Goal: Task Accomplishment & Management: Use online tool/utility

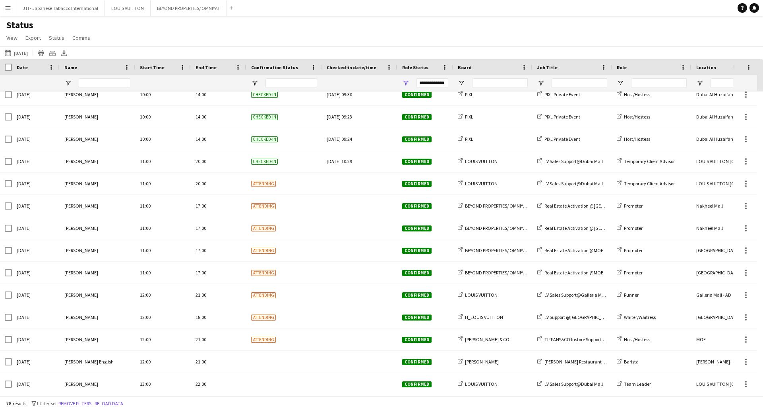
scroll to position [914, 0]
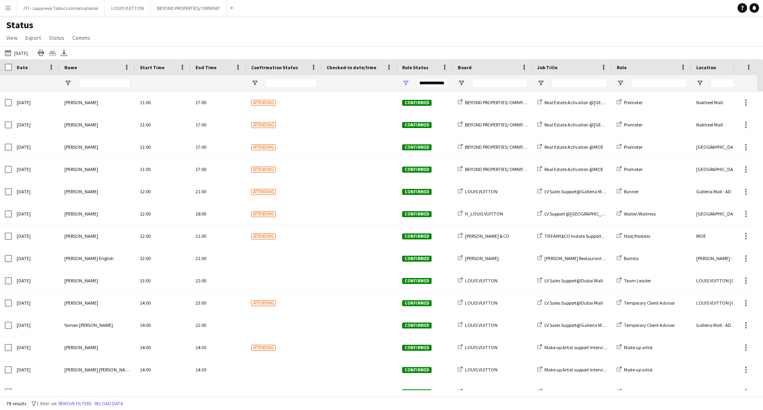
scroll to position [1033, 0]
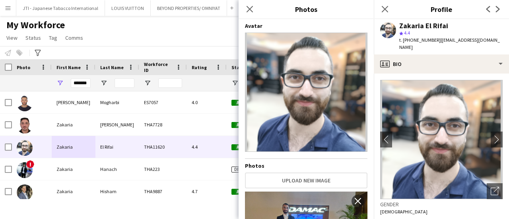
scroll to position [1192, 0]
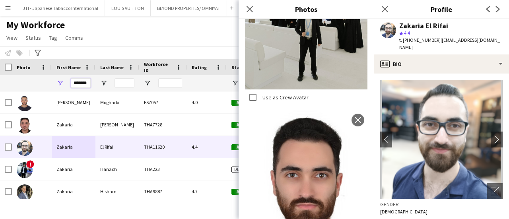
drag, startPoint x: 87, startPoint y: 82, endPoint x: 60, endPoint y: 80, distance: 26.3
click at [60, 80] on div "*******" at bounding box center [74, 83] width 44 height 16
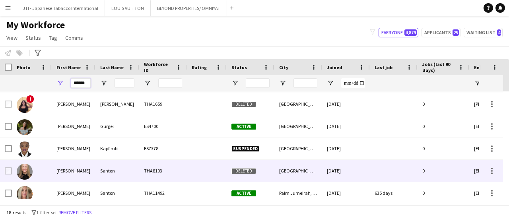
scroll to position [238, 0]
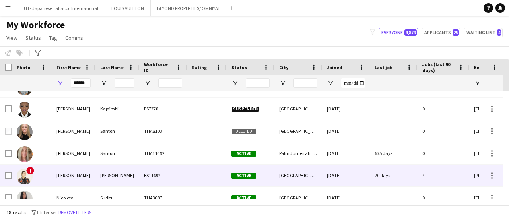
click at [88, 165] on div "Nicole" at bounding box center [74, 176] width 44 height 22
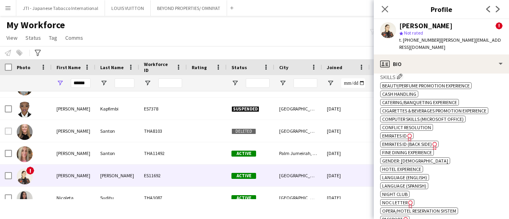
scroll to position [477, 0]
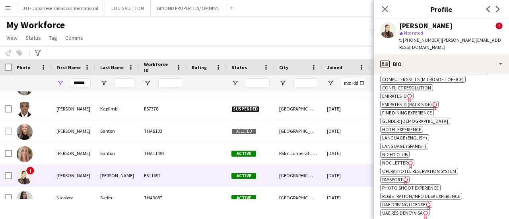
click at [399, 210] on span "UAE Residency Visa" at bounding box center [402, 213] width 41 height 6
click at [395, 176] on span "Passport" at bounding box center [392, 179] width 21 height 6
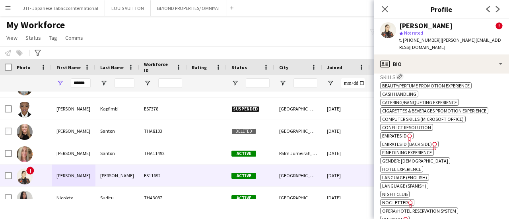
click at [394, 133] on span "Emirates ID" at bounding box center [394, 136] width 25 height 6
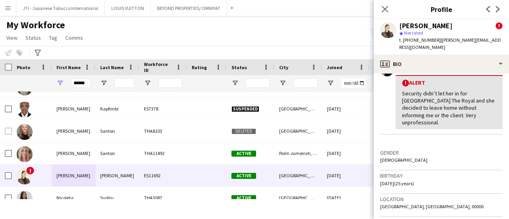
scroll to position [0, 0]
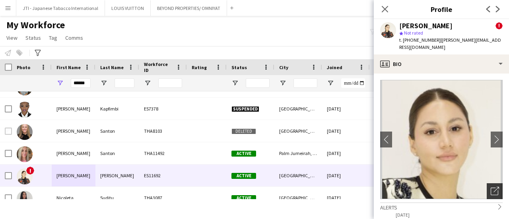
click at [490, 187] on icon "Open photos pop-in" at bounding box center [494, 191] width 8 height 8
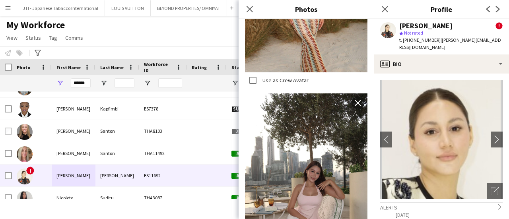
scroll to position [1195, 0]
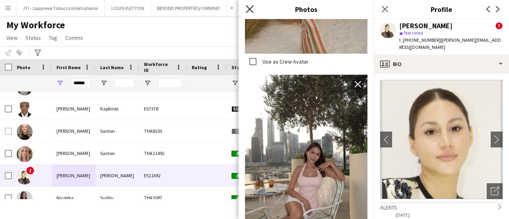
click at [250, 10] on icon at bounding box center [250, 9] width 8 height 8
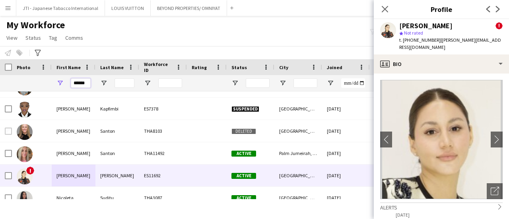
click at [27, 71] on div "Workforce Details Photo First Name" at bounding box center [431, 75] width 862 height 32
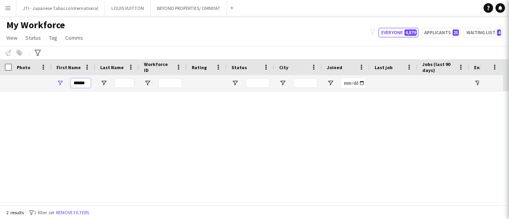
scroll to position [0, 0]
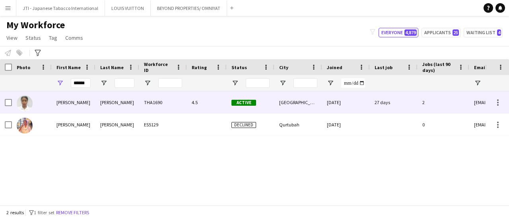
click at [112, 103] on div "Blair" at bounding box center [117, 102] width 44 height 22
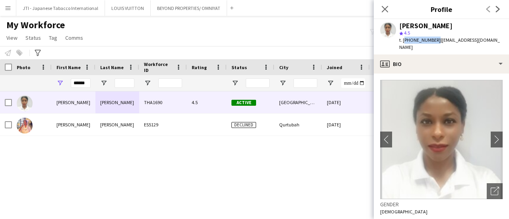
drag, startPoint x: 403, startPoint y: 40, endPoint x: 434, endPoint y: 41, distance: 31.0
click at [434, 41] on span "t. +971561443030" at bounding box center [419, 40] width 41 height 6
copy span "+971561443030"
drag, startPoint x: 86, startPoint y: 82, endPoint x: 22, endPoint y: 81, distance: 63.6
click at [22, 81] on div "******" at bounding box center [431, 83] width 862 height 16
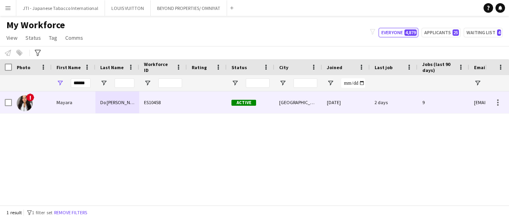
click at [76, 105] on div "Mayara" at bounding box center [74, 102] width 44 height 22
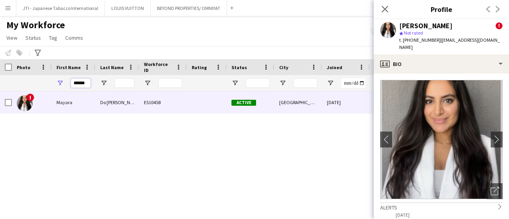
drag, startPoint x: 88, startPoint y: 83, endPoint x: 32, endPoint y: 76, distance: 56.5
click at [32, 76] on div "******" at bounding box center [431, 83] width 862 height 16
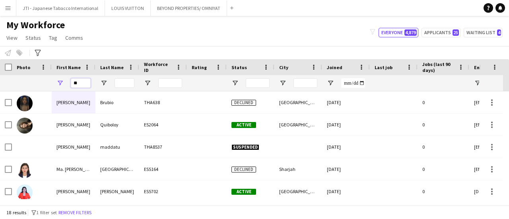
type input "*"
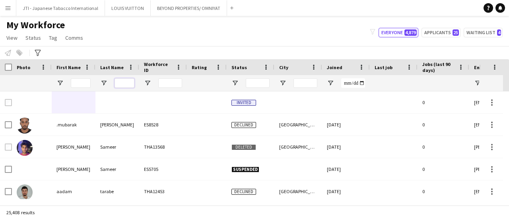
click at [118, 82] on input "Last Name Filter Input" at bounding box center [124, 83] width 20 height 10
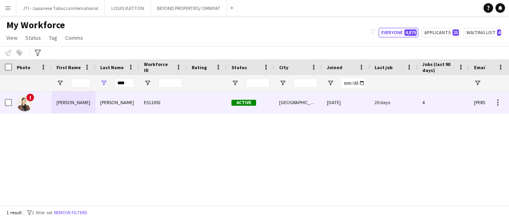
drag, startPoint x: 136, startPoint y: 104, endPoint x: 143, endPoint y: 122, distance: 19.0
click at [137, 104] on div "Vega" at bounding box center [117, 102] width 44 height 22
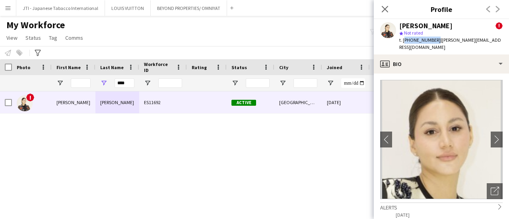
drag, startPoint x: 403, startPoint y: 40, endPoint x: 432, endPoint y: 40, distance: 29.0
click at [432, 40] on span "t. +971558223214" at bounding box center [419, 40] width 41 height 6
copy span "+971558223214"
drag, startPoint x: 129, startPoint y: 85, endPoint x: 35, endPoint y: 77, distance: 94.2
click at [35, 77] on div "****" at bounding box center [431, 83] width 862 height 16
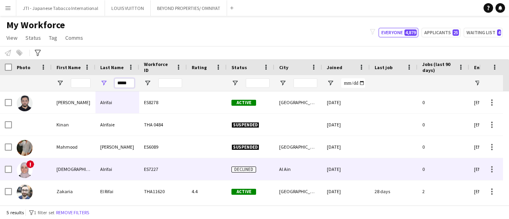
type input "*****"
click at [104, 187] on div "El Rifai" at bounding box center [117, 191] width 44 height 22
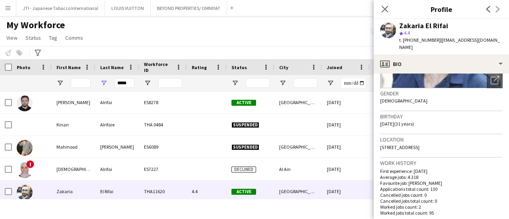
scroll to position [159, 0]
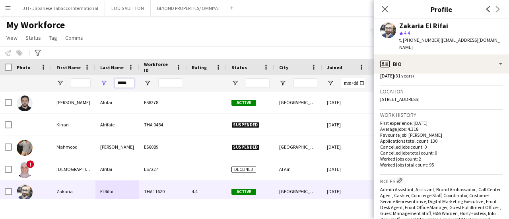
drag, startPoint x: 129, startPoint y: 82, endPoint x: 39, endPoint y: 81, distance: 90.2
click at [39, 81] on div "*****" at bounding box center [431, 83] width 862 height 16
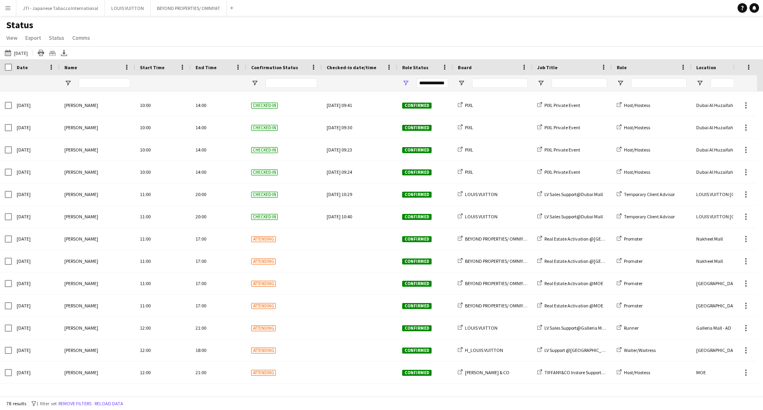
scroll to position [994, 0]
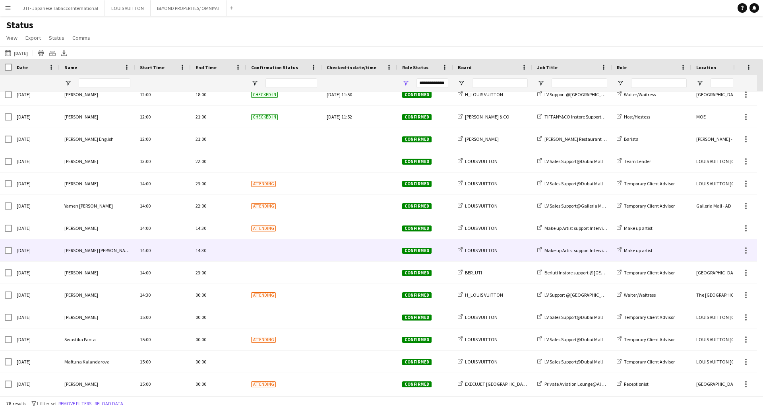
scroll to position [1153, 0]
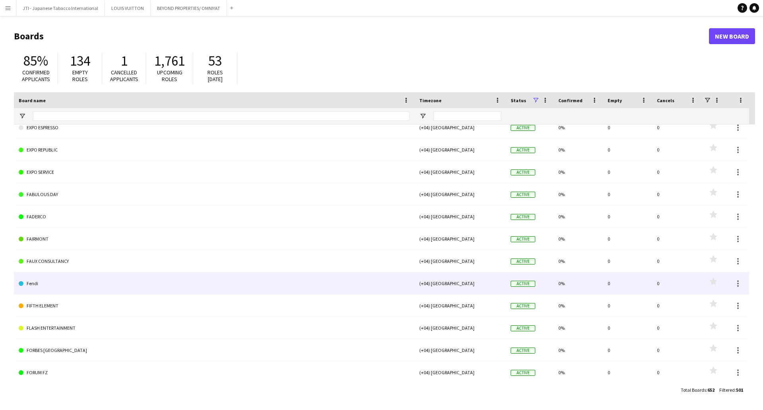
click at [26, 283] on link "Fendi" at bounding box center [214, 283] width 391 height 22
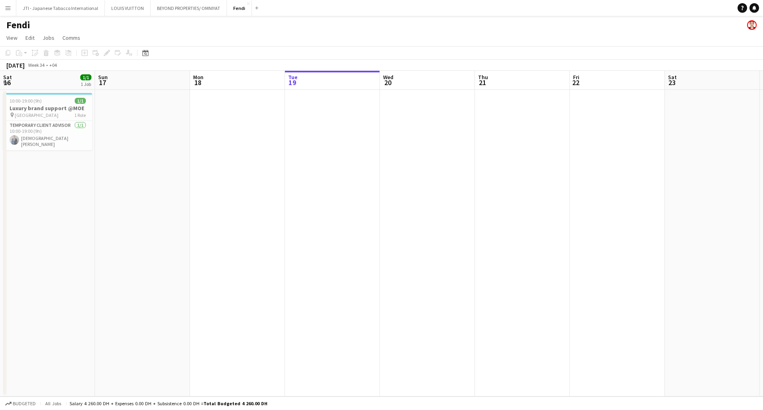
click at [190, 282] on app-date-cell at bounding box center [237, 243] width 95 height 306
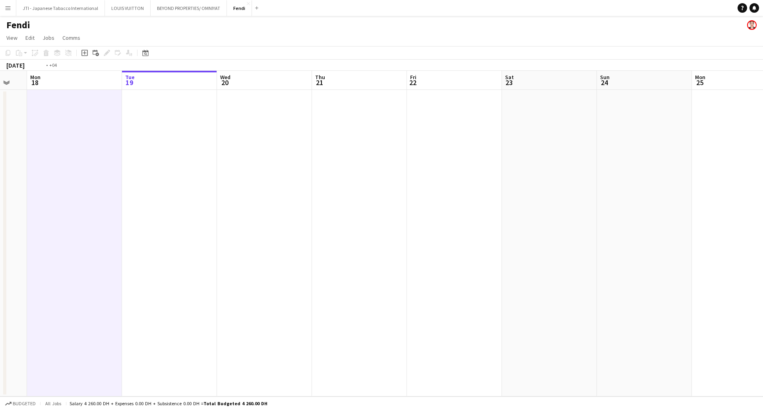
drag, startPoint x: 170, startPoint y: 194, endPoint x: 597, endPoint y: 176, distance: 427.6
click at [597, 176] on app-calendar-viewport "Sat 16 1/1 1 Job Sun 17 Mon 18 Tue 19 Wed 20 Thu 21 Fri 22 Sat 23 Sun 24 Mon 25…" at bounding box center [381, 234] width 763 height 326
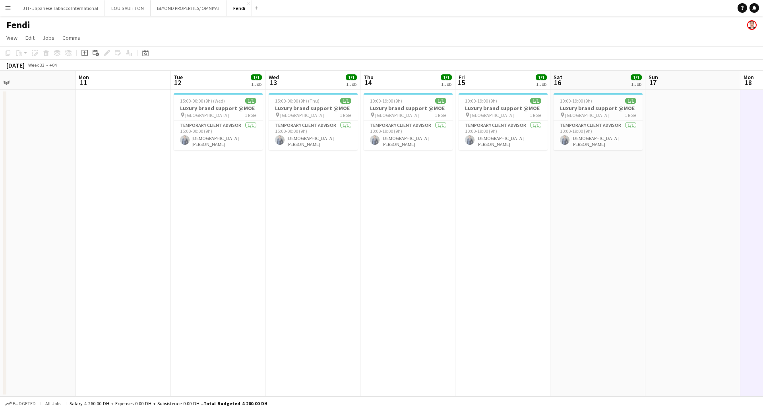
drag, startPoint x: 80, startPoint y: 210, endPoint x: 394, endPoint y: 202, distance: 313.7
click at [394, 204] on app-calendar-viewport "Fri 8 1/1 1 Job Sat 9 1/1 1 Job Sun 10 Mon 11 Tue 12 1/1 1 Job Wed 13 1/1 1 Job…" at bounding box center [381, 234] width 763 height 326
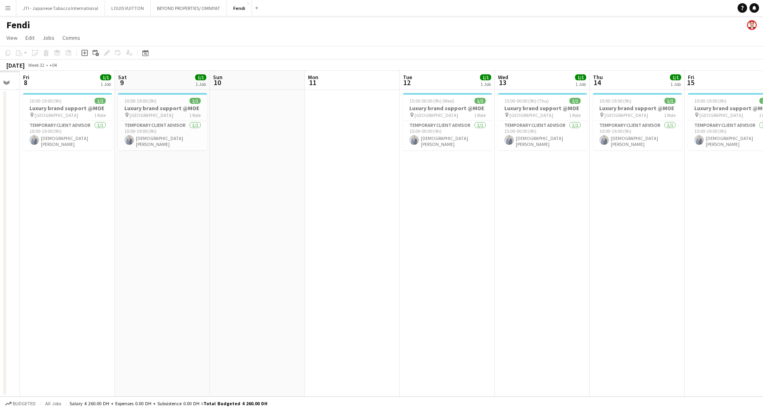
drag, startPoint x: 63, startPoint y: 193, endPoint x: 535, endPoint y: 193, distance: 472.2
click at [582, 194] on app-calendar-viewport "Wed 6 Thu 7 Fri 8 1/1 1 Job Sat 9 1/1 1 Job Sun 10 Mon 11 Tue 12 1/1 1 Job Wed …" at bounding box center [381, 234] width 763 height 326
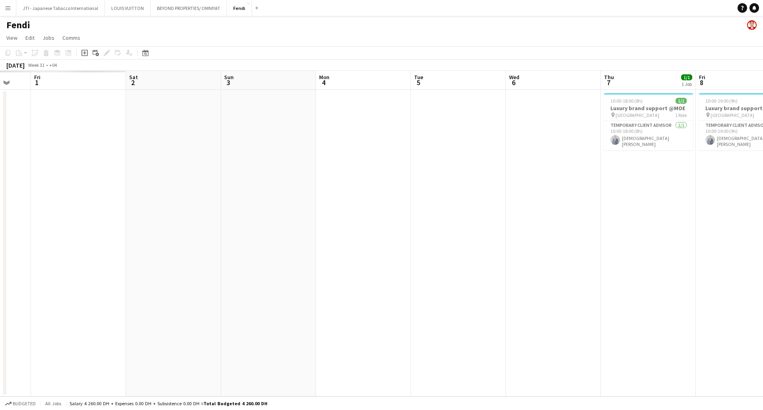
drag, startPoint x: 242, startPoint y: 198, endPoint x: 364, endPoint y: 205, distance: 122.2
click at [625, 191] on app-calendar-viewport "Tue 29 Wed 30 Thu 31 Fri 1 Sat 2 Sun 3 Mon 4 Tue 5 Wed 6 Thu 7 1/1 1 Job Fri 8 …" at bounding box center [381, 234] width 763 height 326
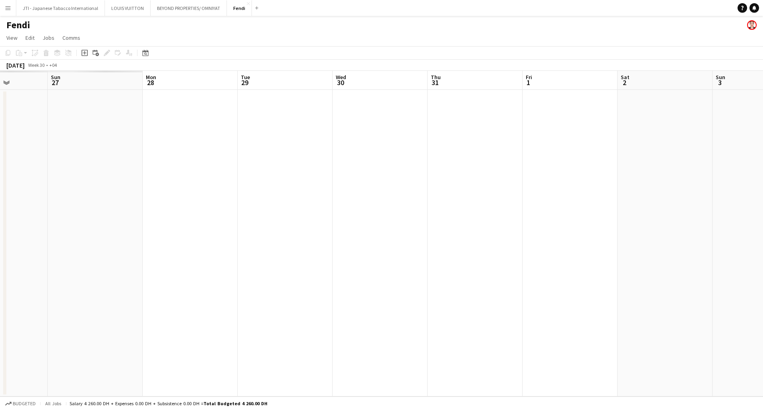
drag, startPoint x: 30, startPoint y: 204, endPoint x: 526, endPoint y: 199, distance: 496.1
click at [526, 199] on app-calendar-viewport "Thu 24 Fri 25 Sat 26 Sun 27 Mon 28 Tue 29 Wed 30 Thu 31 Fri 1 Sat 2 Sun 3 Mon 4…" at bounding box center [381, 234] width 763 height 326
drag, startPoint x: 566, startPoint y: 208, endPoint x: 249, endPoint y: 204, distance: 316.4
click at [0, 213] on app-calendar-viewport "Fri 25 Sat 26 Sun 27 Mon 28 Tue 29 Wed 30 Thu 31 Fri 1 Sat 2 Sun 3 Mon 4 Tue 5 …" at bounding box center [381, 234] width 763 height 326
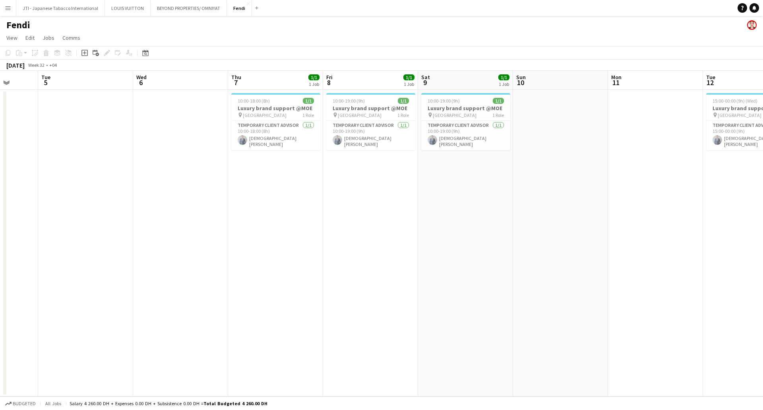
drag, startPoint x: 562, startPoint y: 204, endPoint x: 213, endPoint y: 202, distance: 349.0
click at [218, 205] on app-calendar-viewport "Sat 2 Sun 3 Mon 4 Tue 5 Wed 6 Thu 7 1/1 1 Job Fri 8 1/1 1 Job Sat 9 1/1 1 Job S…" at bounding box center [381, 234] width 763 height 326
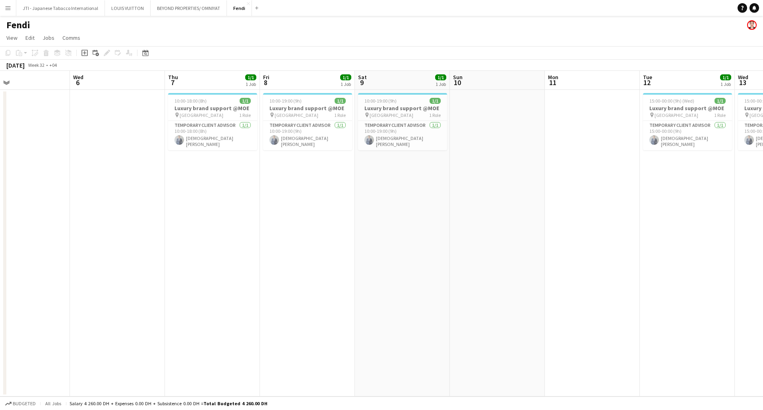
drag, startPoint x: 202, startPoint y: 136, endPoint x: 216, endPoint y: 92, distance: 45.8
click at [203, 134] on app-card-role "Temporary Client Advisor 1/1 10:00-18:00 (8h) Mohammed ridha boubertakh" at bounding box center [212, 135] width 89 height 29
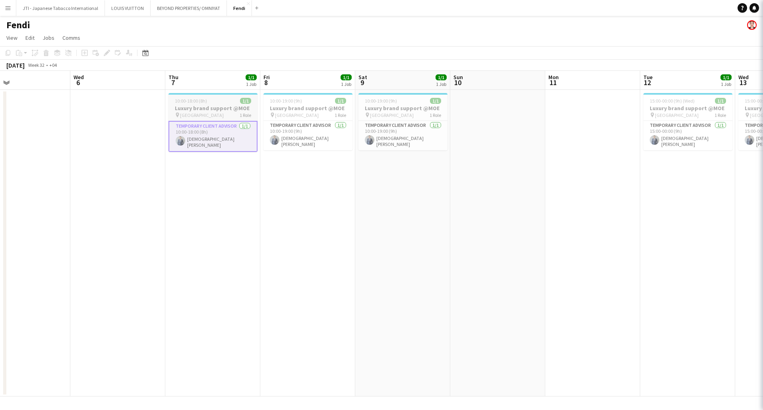
click at [208, 110] on h3 "Luxury brand support @MOE" at bounding box center [213, 108] width 89 height 7
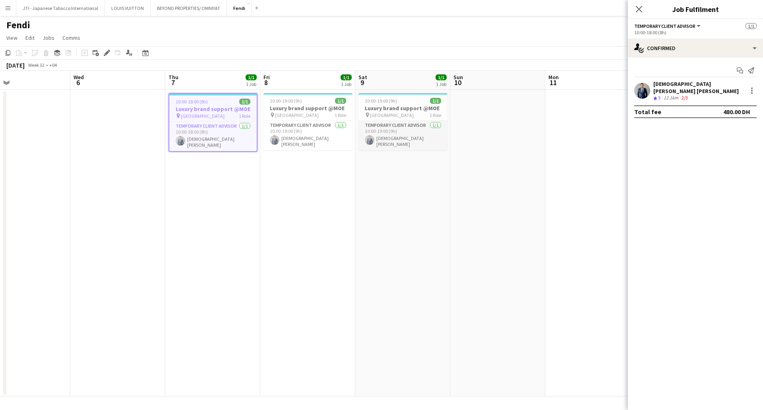
click at [413, 132] on app-card-role "Temporary Client Advisor 1/1 10:00-19:00 (9h) Mohammed ridha boubertakh" at bounding box center [403, 135] width 89 height 29
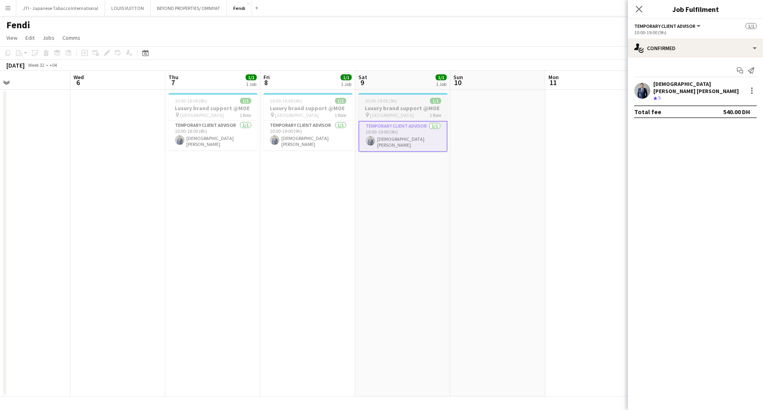
click at [405, 113] on span "[GEOGRAPHIC_DATA]" at bounding box center [392, 115] width 44 height 6
drag, startPoint x: 317, startPoint y: 133, endPoint x: 310, endPoint y: 105, distance: 29.1
click at [316, 133] on app-card-role "Temporary Client Advisor 1/1 10:00-19:00 (9h) Mohammed ridha boubertakh" at bounding box center [307, 135] width 89 height 29
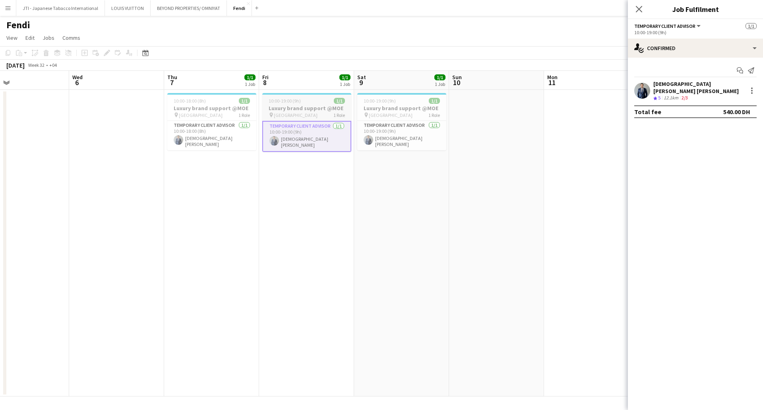
click at [309, 98] on div "10:00-19:00 (9h) 1/1" at bounding box center [306, 101] width 89 height 6
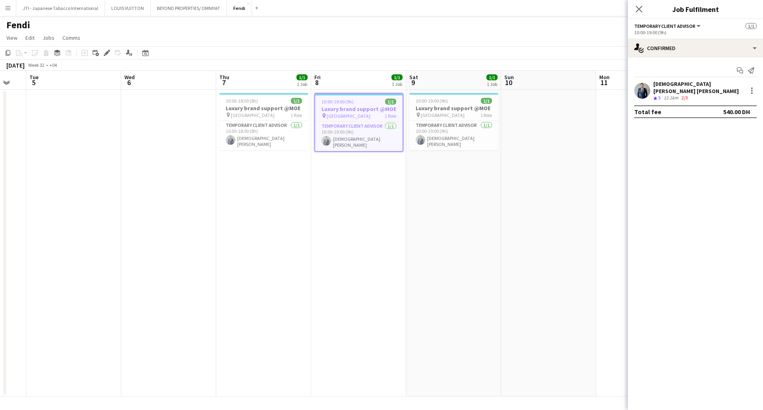
drag, startPoint x: 496, startPoint y: 189, endPoint x: 243, endPoint y: 173, distance: 253.7
click at [40, 184] on app-calendar-viewport "Sat 2 Sun 3 Mon 4 Tue 5 Wed 6 Thu 7 1/1 1 Job Fri 8 1/1 1 Job Sat 9 1/1 1 Job S…" at bounding box center [381, 234] width 763 height 326
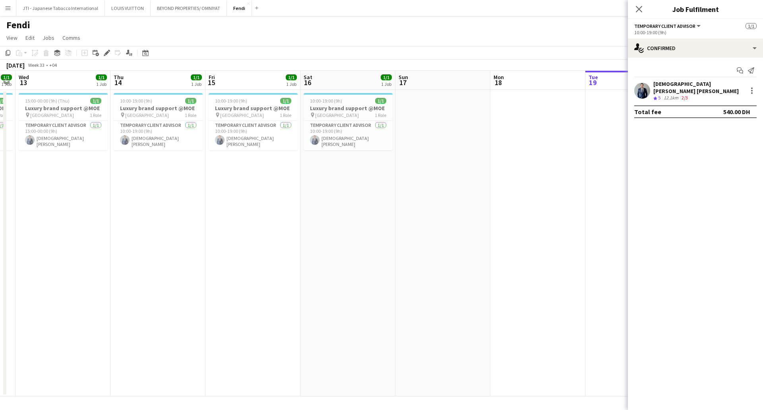
drag, startPoint x: 423, startPoint y: 188, endPoint x: 85, endPoint y: 189, distance: 337.5
click at [89, 189] on app-calendar-viewport "Sun 10 Mon 11 Tue 12 1/1 1 Job Wed 13 1/1 1 Job Thu 14 1/1 1 Job Fri 15 1/1 1 J…" at bounding box center [381, 234] width 763 height 326
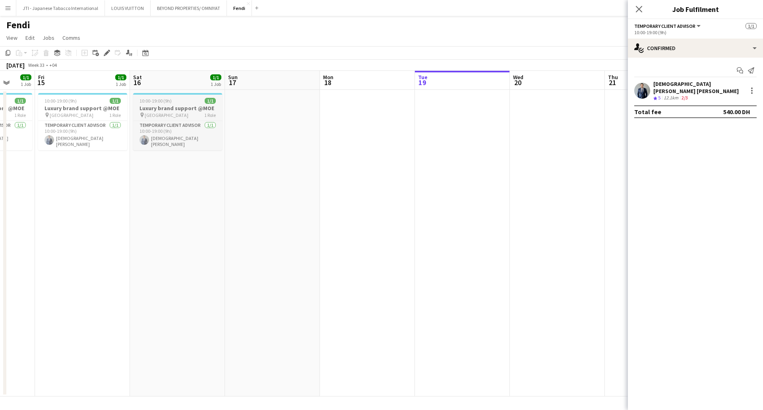
click at [171, 103] on div "10:00-19:00 (9h) 1/1" at bounding box center [177, 101] width 89 height 6
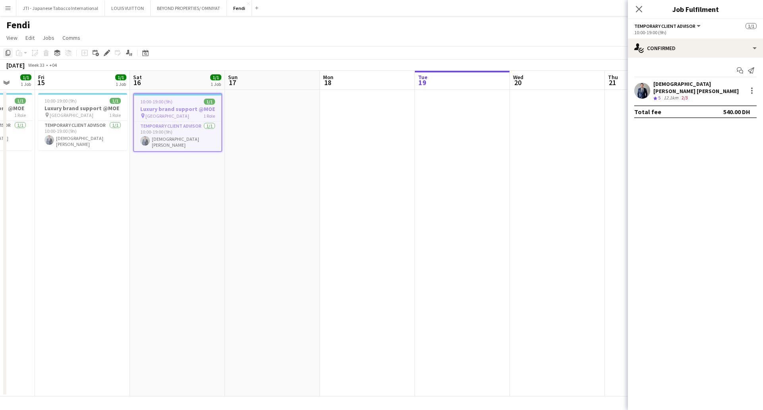
click at [9, 52] on icon "Copy" at bounding box center [8, 53] width 6 height 6
drag, startPoint x: 497, startPoint y: 193, endPoint x: 442, endPoint y: 192, distance: 54.9
click at [446, 193] on app-calendar-viewport "Tue 12 1/1 1 Job Wed 13 1/1 1 Job Thu 14 1/1 1 Job Fri 15 1/1 1 Job Sat 16 1/1 …" at bounding box center [381, 234] width 763 height 326
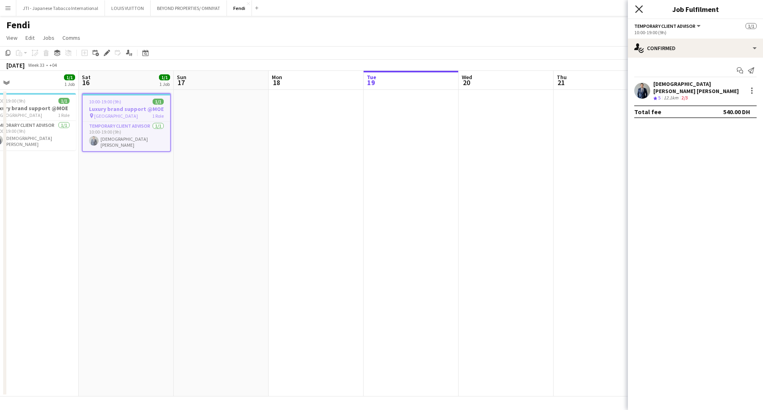
click at [640, 9] on icon "Close pop-in" at bounding box center [639, 9] width 8 height 8
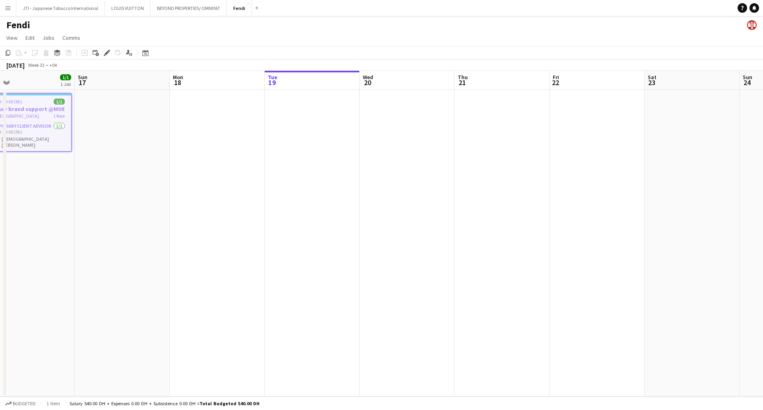
drag, startPoint x: 493, startPoint y: 142, endPoint x: 344, endPoint y: 136, distance: 148.8
click at [386, 153] on app-calendar-viewport "Wed 13 1/1 1 Job Thu 14 1/1 1 Job Fri 15 1/1 1 Job Sat 16 1/1 1 Job Sun 17 Mon …" at bounding box center [381, 234] width 763 height 326
click at [316, 128] on app-date-cell at bounding box center [304, 243] width 95 height 306
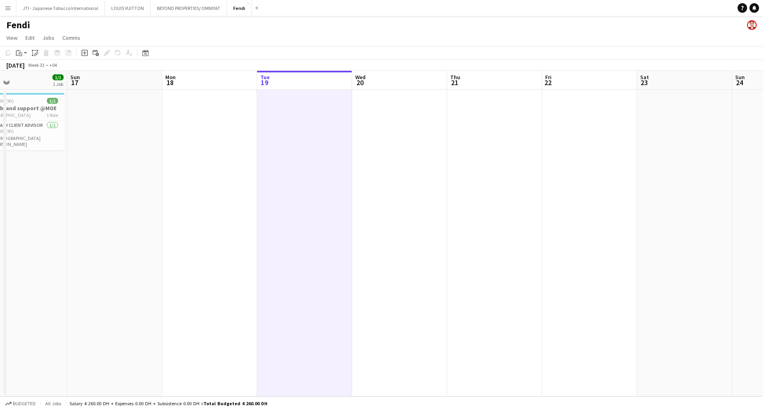
drag, startPoint x: 303, startPoint y: 112, endPoint x: 299, endPoint y: 134, distance: 22.2
click at [302, 112] on app-date-cell at bounding box center [304, 243] width 95 height 306
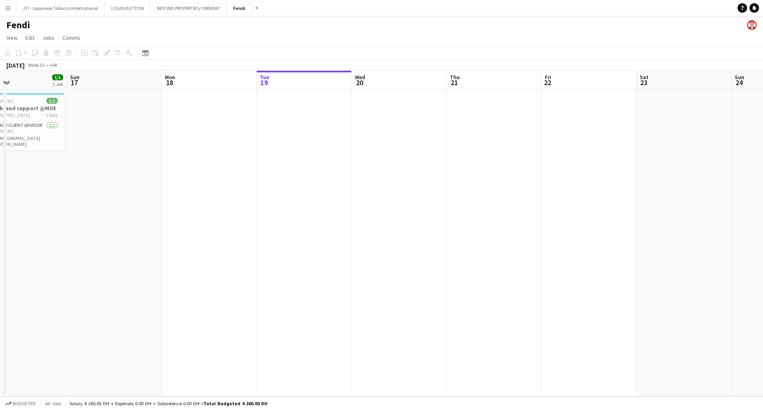
click at [299, 137] on app-date-cell at bounding box center [304, 243] width 95 height 306
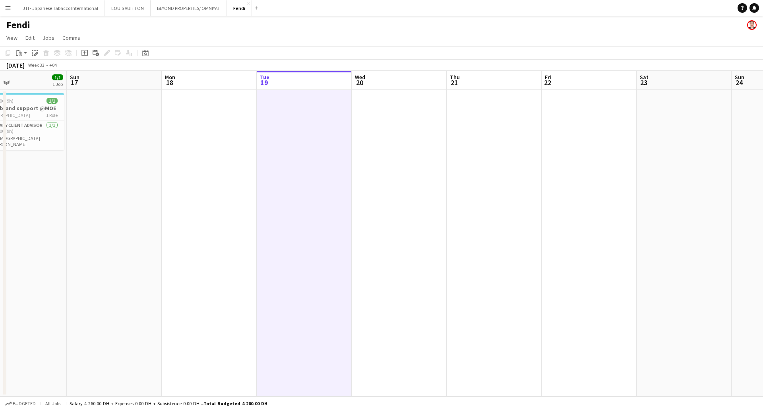
click at [426, 111] on app-date-cell at bounding box center [399, 243] width 95 height 306
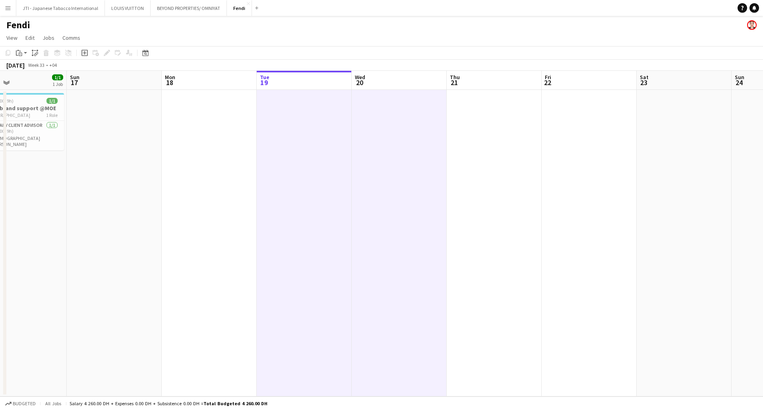
click at [300, 112] on app-date-cell at bounding box center [304, 243] width 95 height 306
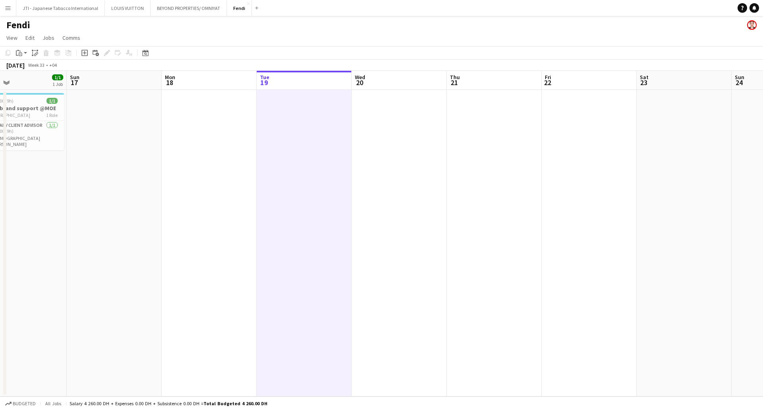
click at [432, 128] on app-date-cell at bounding box center [399, 243] width 95 height 306
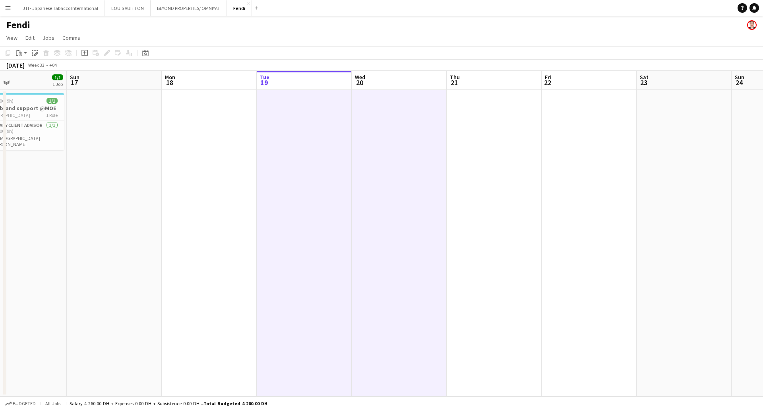
drag, startPoint x: 432, startPoint y: 127, endPoint x: 330, endPoint y: 127, distance: 101.4
click at [431, 127] on app-date-cell at bounding box center [399, 243] width 95 height 306
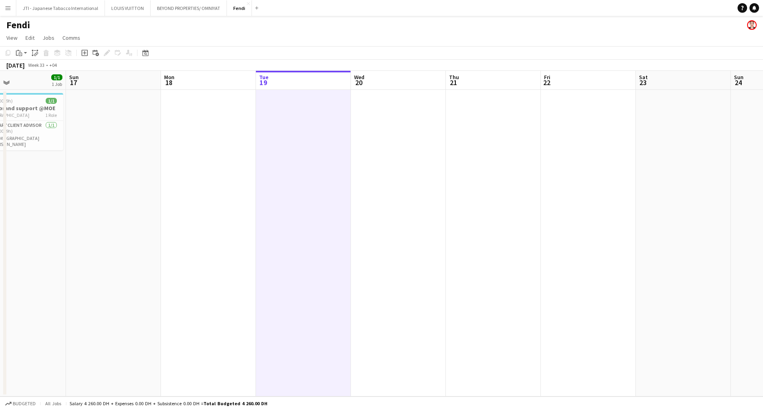
scroll to position [0, 314]
click at [299, 125] on app-date-cell at bounding box center [303, 243] width 95 height 306
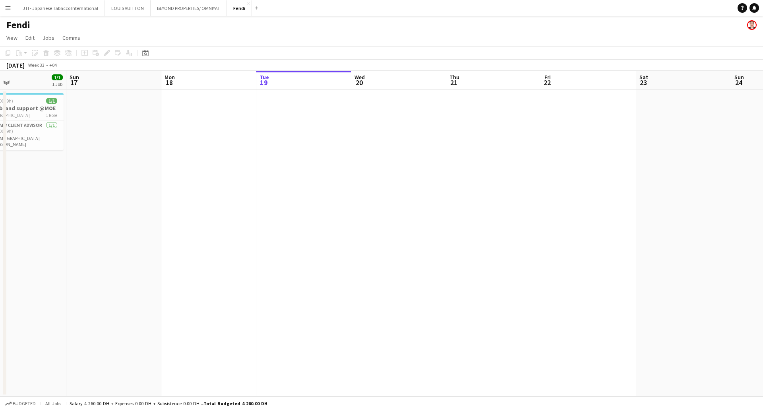
click at [363, 141] on app-date-cell at bounding box center [398, 243] width 95 height 306
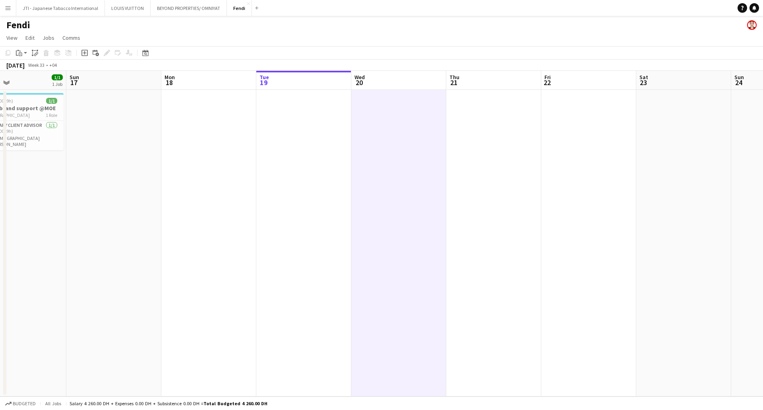
click at [483, 139] on app-date-cell at bounding box center [493, 243] width 95 height 306
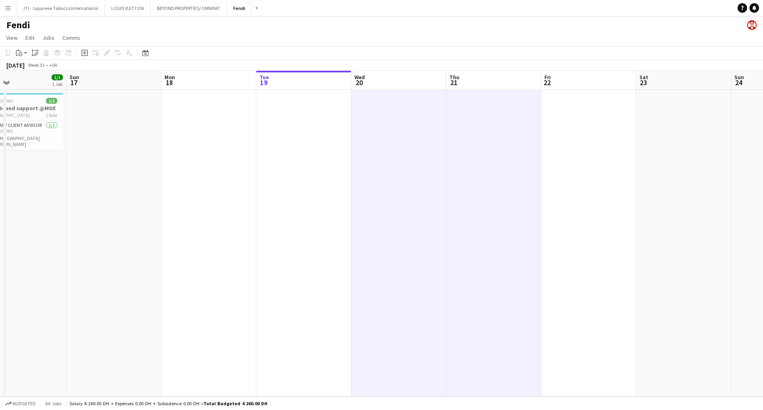
click at [566, 147] on app-date-cell at bounding box center [588, 243] width 95 height 306
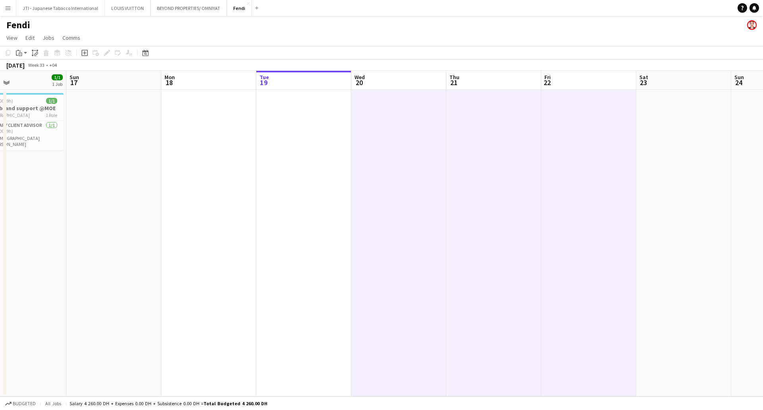
click at [661, 147] on app-date-cell at bounding box center [683, 243] width 95 height 306
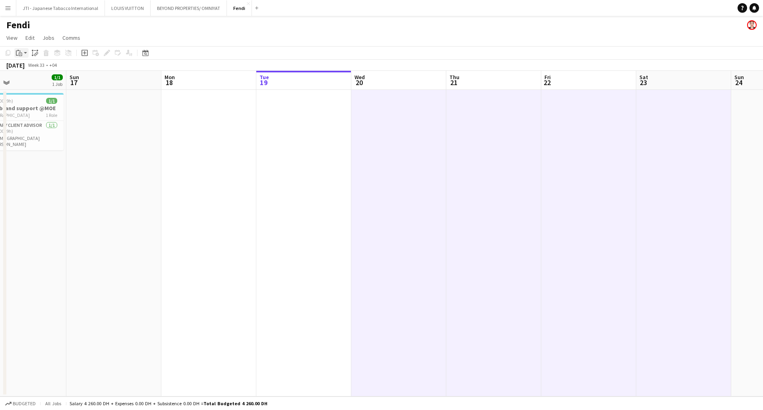
click at [20, 55] on icon "Paste" at bounding box center [19, 53] width 6 height 6
click at [24, 81] on link "Paste with crew Ctrl+Shift+V" at bounding box center [58, 81] width 75 height 7
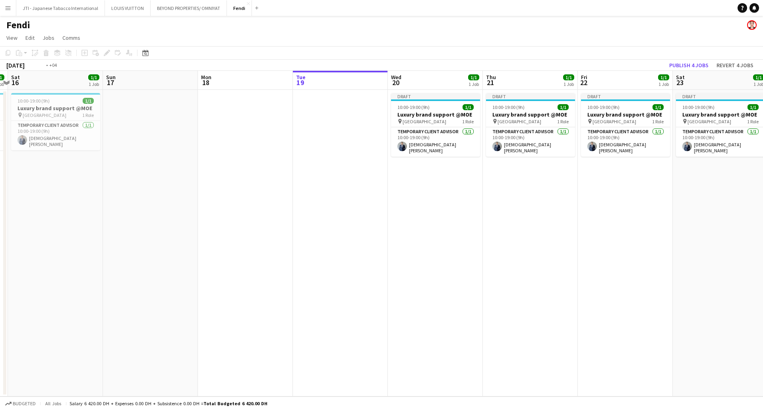
scroll to position [0, 289]
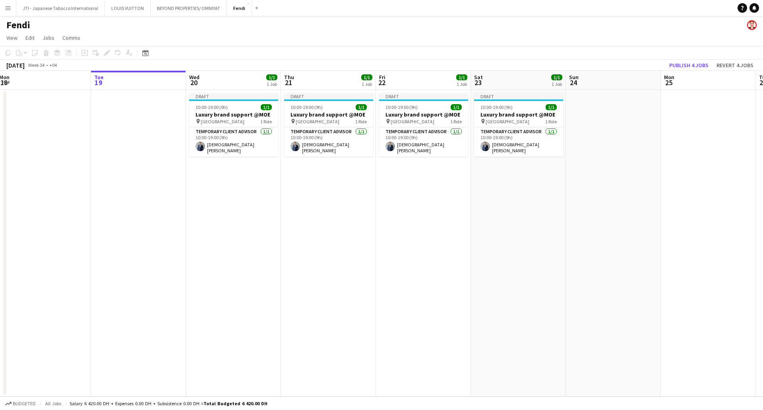
drag, startPoint x: 568, startPoint y: 220, endPoint x: 403, endPoint y: 219, distance: 165.4
click at [403, 219] on app-calendar-viewport "Fri 15 1/1 1 Job Sat 16 1/1 1 Job Sun 17 Mon 18 Tue 19 Wed 20 1/1 1 Job Thu 21 …" at bounding box center [381, 234] width 763 height 326
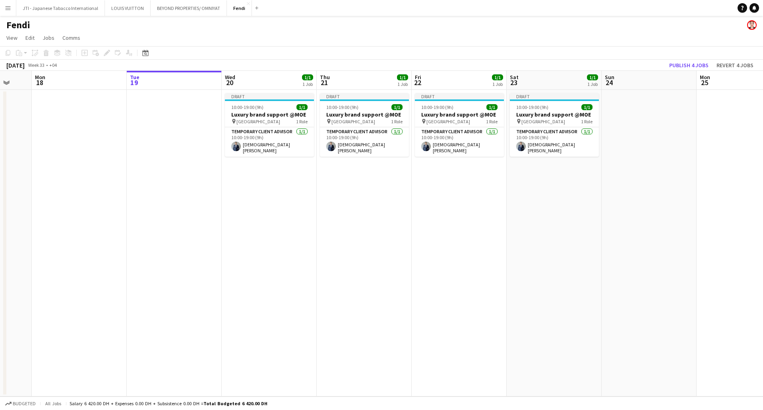
drag, startPoint x: 493, startPoint y: 224, endPoint x: 496, endPoint y: 221, distance: 4.2
click at [539, 223] on app-calendar-viewport "Fri 15 1/1 1 Job Sat 16 1/1 1 Job Sun 17 Mon 18 Tue 19 Wed 20 1/1 1 Job Thu 21 …" at bounding box center [381, 234] width 763 height 326
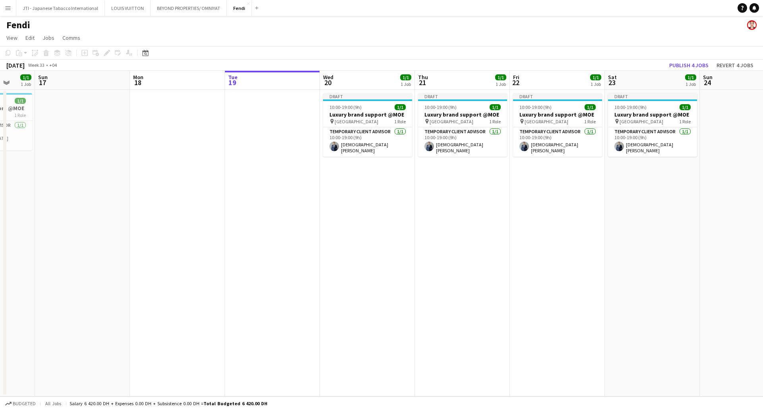
click at [282, 179] on app-date-cell at bounding box center [272, 243] width 95 height 306
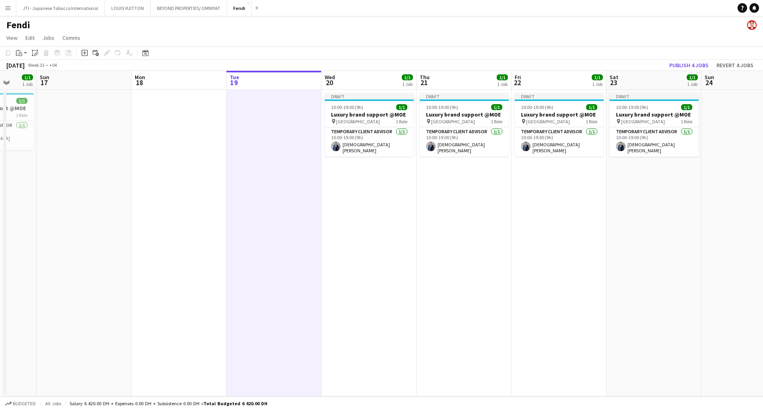
click at [21, 52] on icon "Paste" at bounding box center [19, 53] width 6 height 6
click at [19, 83] on div "Paste Ctrl+V Paste with crew Ctrl+Shift+V" at bounding box center [58, 74] width 87 height 33
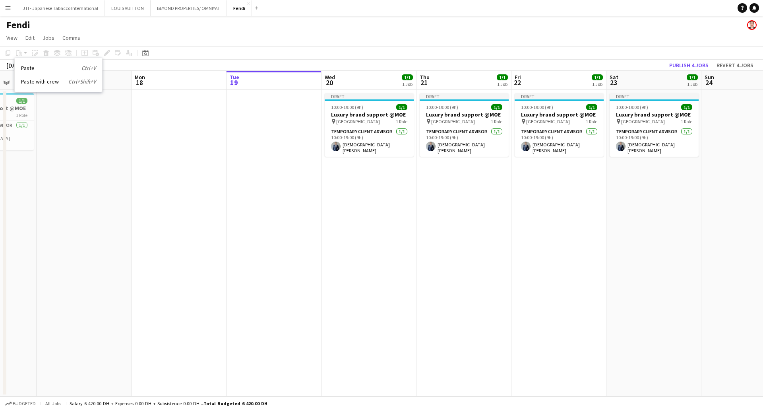
click at [35, 81] on link "Paste with crew Ctrl+Shift+V" at bounding box center [58, 81] width 75 height 7
click at [299, 174] on app-date-cell at bounding box center [274, 243] width 95 height 306
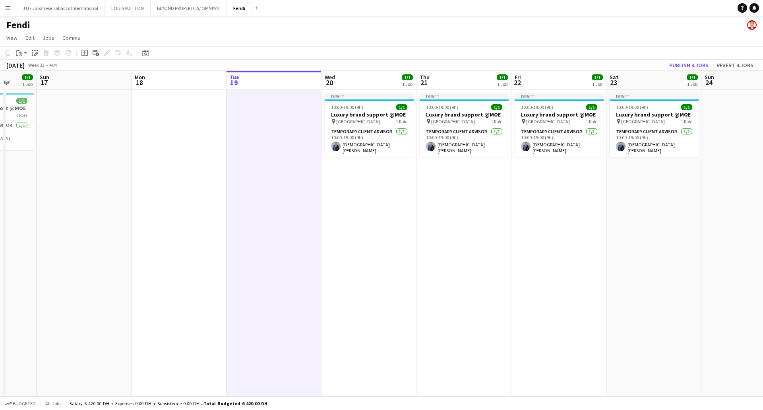
click at [282, 107] on app-date-cell at bounding box center [274, 243] width 95 height 306
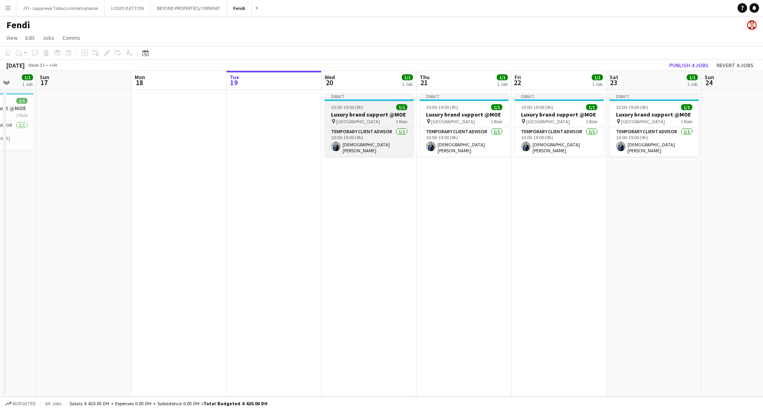
click at [343, 114] on h3 "Luxury brand support @MOE" at bounding box center [369, 114] width 89 height 7
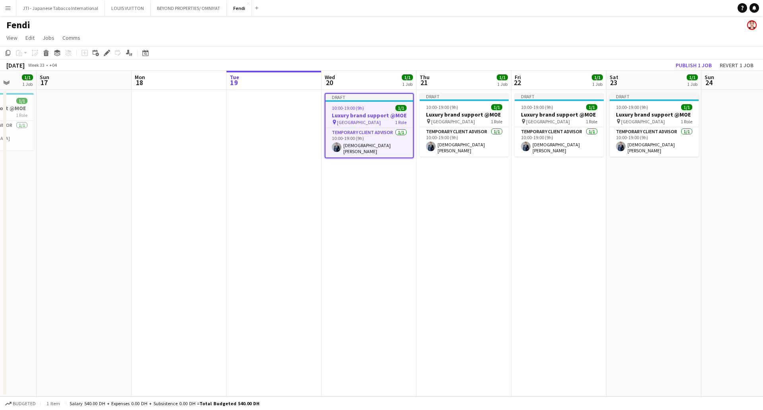
click at [281, 105] on app-date-cell at bounding box center [274, 243] width 95 height 306
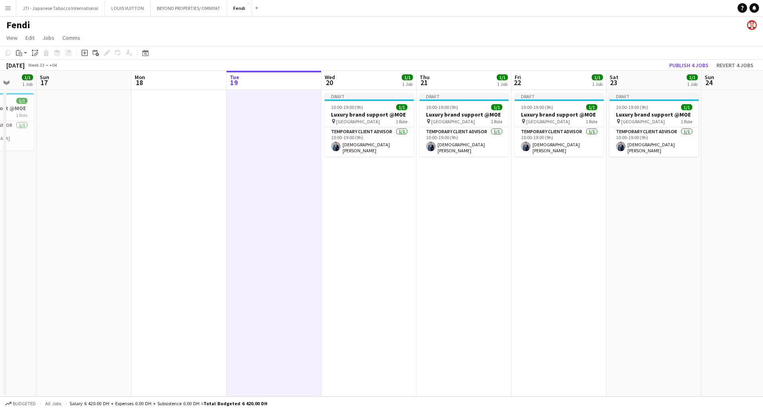
click at [281, 106] on app-date-cell at bounding box center [274, 243] width 95 height 306
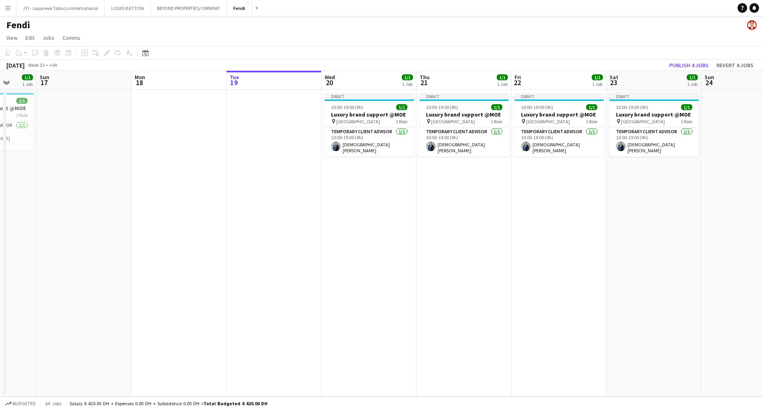
click at [232, 102] on app-date-cell at bounding box center [274, 243] width 95 height 306
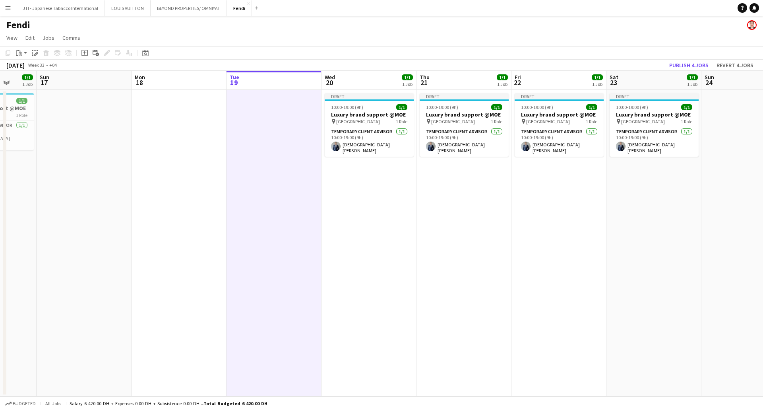
drag, startPoint x: 372, startPoint y: 143, endPoint x: 345, endPoint y: 103, distance: 48.6
click at [371, 143] on app-card-role "Temporary Client Advisor 1/1 10:00-19:00 (9h) Mohammed ridha boubertakh" at bounding box center [369, 141] width 89 height 29
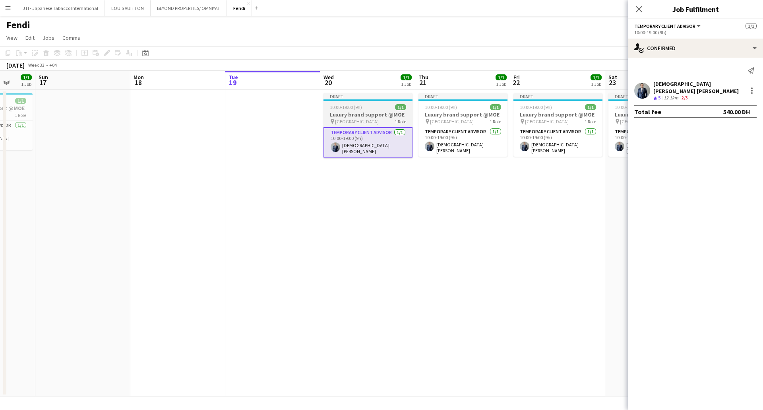
drag, startPoint x: 345, startPoint y: 103, endPoint x: 336, endPoint y: 104, distance: 8.8
click at [345, 103] on app-job-card "Draft 10:00-19:00 (9h) 1/1 Luxury brand support @MOE pin Mall of the Emirates 1…" at bounding box center [368, 125] width 89 height 65
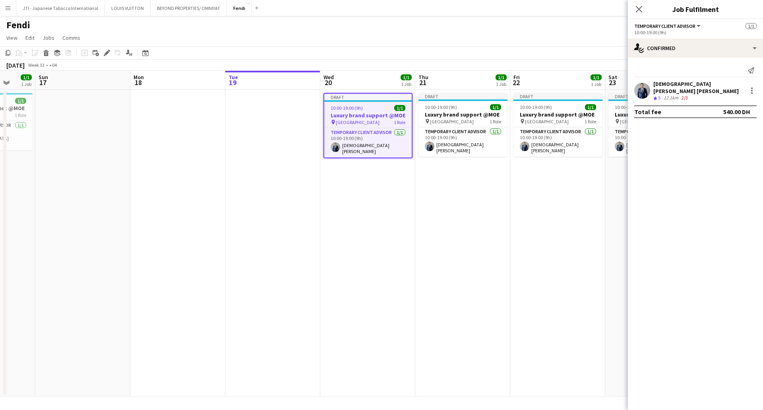
scroll to position [0, 250]
click at [11, 52] on div "Copy" at bounding box center [8, 53] width 10 height 10
drag, startPoint x: 548, startPoint y: 177, endPoint x: 486, endPoint y: 183, distance: 62.3
click at [545, 178] on app-calendar-viewport "Thu 14 1/1 1 Job Fri 15 1/1 1 Job Sat 16 1/1 1 Job Sun 17 Mon 18 Tue 19 Wed 20 …" at bounding box center [381, 234] width 763 height 326
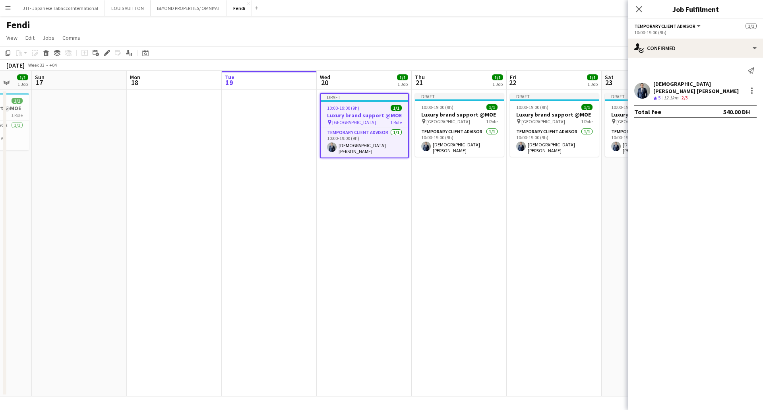
click at [551, 230] on app-date-cell "Draft 10:00-19:00 (9h) 1/1 Luxury brand support @MOE pin Mall of the Emirates 1…" at bounding box center [554, 243] width 95 height 306
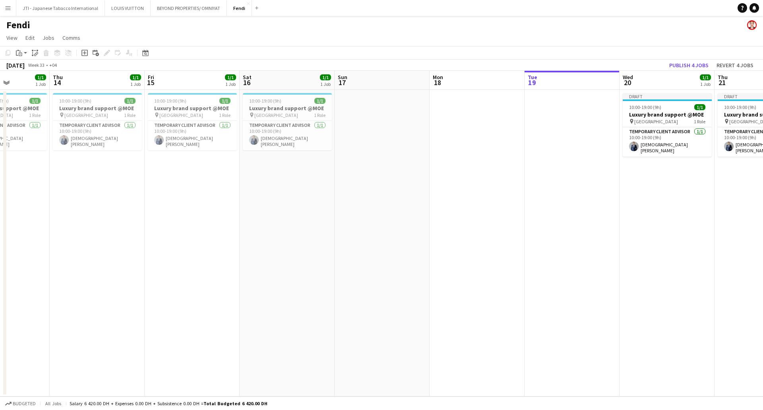
scroll to position [0, 235]
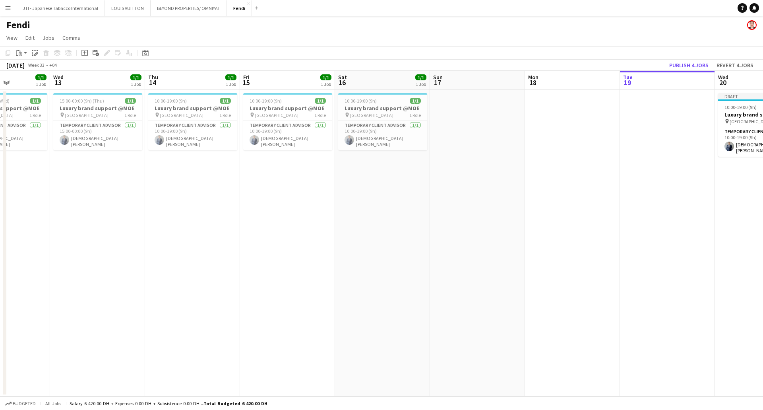
drag, startPoint x: 415, startPoint y: 250, endPoint x: 333, endPoint y: 237, distance: 82.5
click at [548, 252] on app-calendar-viewport "Sun 10 Mon 11 Tue 12 1/1 1 Job Wed 13 1/1 1 Job Thu 14 1/1 1 Job Fri 15 1/1 1 J…" at bounding box center [381, 234] width 763 height 326
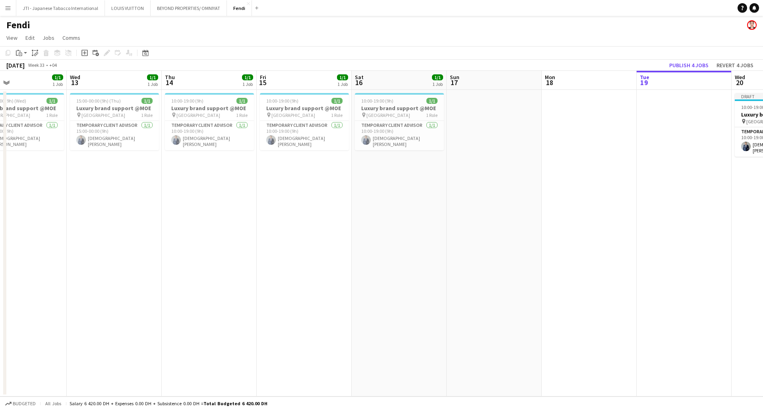
drag, startPoint x: 121, startPoint y: 169, endPoint x: 135, endPoint y: 175, distance: 15.3
click at [135, 175] on app-calendar-viewport "Sun 10 Mon 11 Tue 12 1/1 1 Job Wed 13 1/1 1 Job Thu 14 1/1 1 Job Fri 15 1/1 1 J…" at bounding box center [381, 234] width 763 height 326
click at [104, 105] on h3 "Luxury brand support @MOE" at bounding box center [114, 108] width 89 height 7
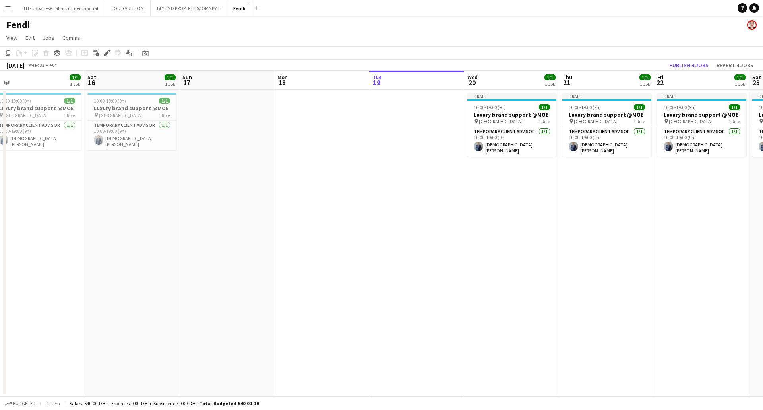
drag, startPoint x: 572, startPoint y: 228, endPoint x: 313, endPoint y: 225, distance: 259.2
click at [313, 225] on app-calendar-viewport "Tue 12 1/1 1 Job Wed 13 1/1 1 Job Thu 14 1/1 1 Job Fri 15 1/1 1 Job Sat 16 1/1 …" at bounding box center [381, 234] width 763 height 326
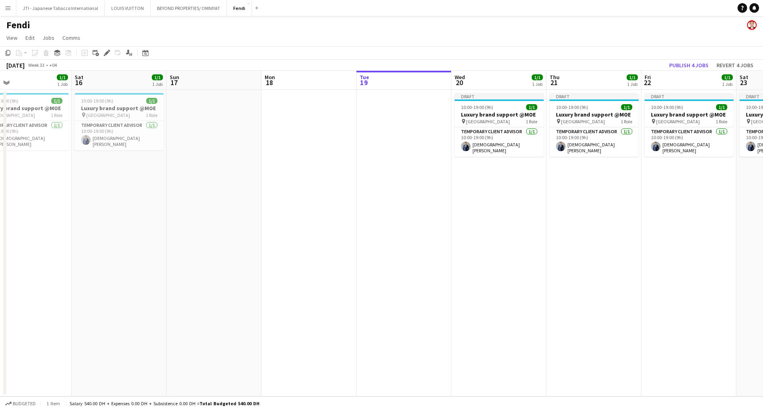
click at [378, 161] on app-date-cell at bounding box center [404, 243] width 95 height 306
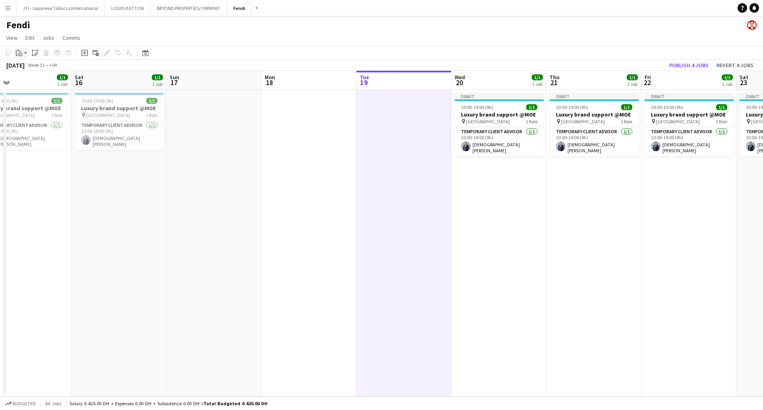
click at [17, 53] on icon "Paste" at bounding box center [19, 53] width 6 height 6
click at [27, 79] on link "Paste with crew Ctrl+Shift+V" at bounding box center [58, 81] width 75 height 7
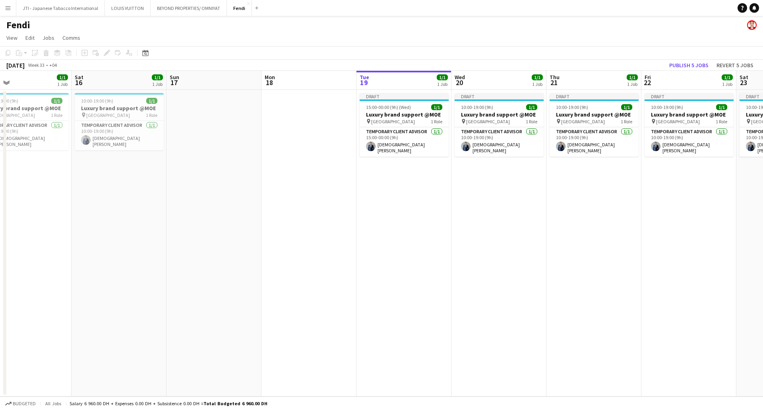
click at [463, 202] on app-date-cell "Draft 10:00-19:00 (9h) 1/1 Luxury brand support @MOE pin Mall of the Emirates 1…" at bounding box center [499, 243] width 95 height 306
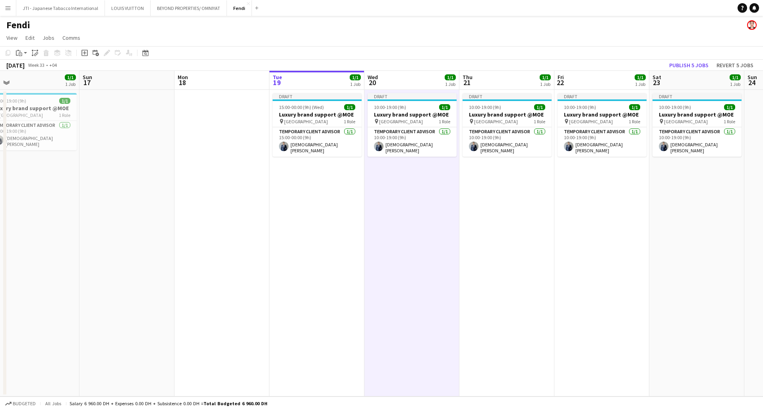
scroll to position [0, 309]
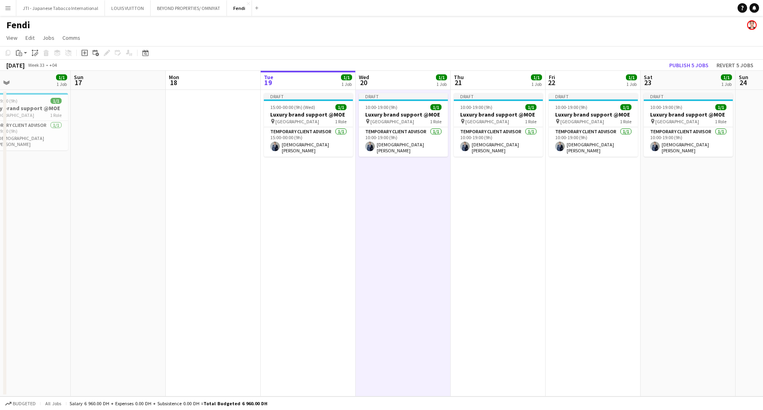
drag, startPoint x: 448, startPoint y: 200, endPoint x: 427, endPoint y: 198, distance: 20.8
click at [427, 198] on app-calendar-viewport "Wed 13 1/1 1 Job Thu 14 1/1 1 Job Fri 15 1/1 1 Job Sat 16 1/1 1 Job Sun 17 Mon …" at bounding box center [381, 234] width 763 height 326
click at [410, 141] on app-card-role "Temporary Client Advisor 1/1 10:00-19:00 (9h) Mohammed ridha boubertakh" at bounding box center [403, 141] width 89 height 29
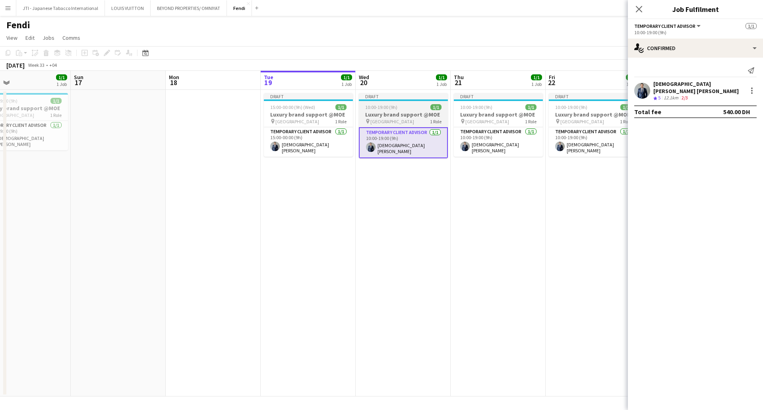
drag, startPoint x: 384, startPoint y: 192, endPoint x: 395, endPoint y: 126, distance: 66.8
click at [384, 186] on app-date-cell "Draft 10:00-19:00 (9h) 1/1 Luxury brand support @MOE pin Mall of the Emirates 1…" at bounding box center [403, 243] width 95 height 306
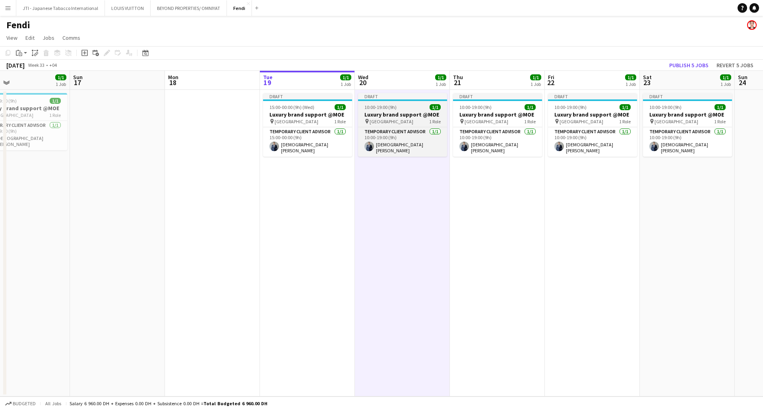
click at [396, 121] on span "[GEOGRAPHIC_DATA]" at bounding box center [392, 121] width 44 height 6
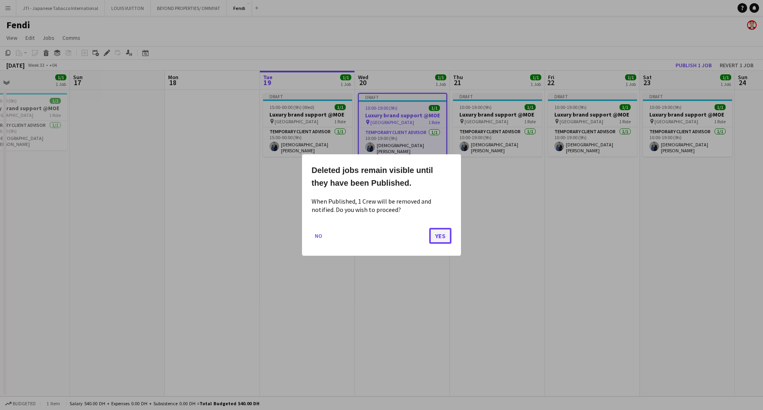
click at [440, 236] on button "Yes" at bounding box center [440, 236] width 22 height 16
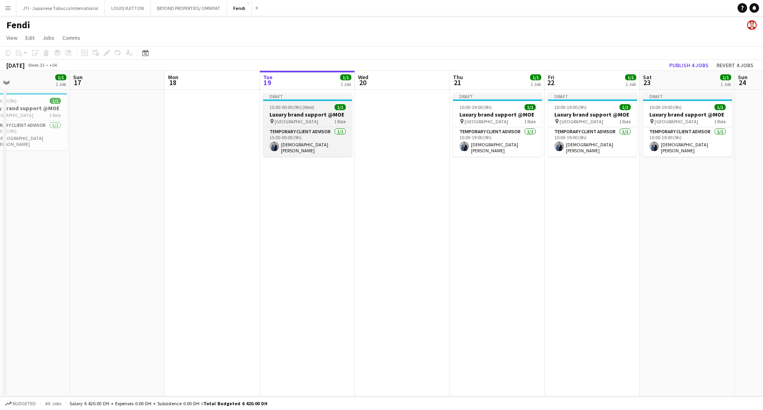
click at [309, 114] on h3 "Luxury brand support @MOE" at bounding box center [307, 114] width 89 height 7
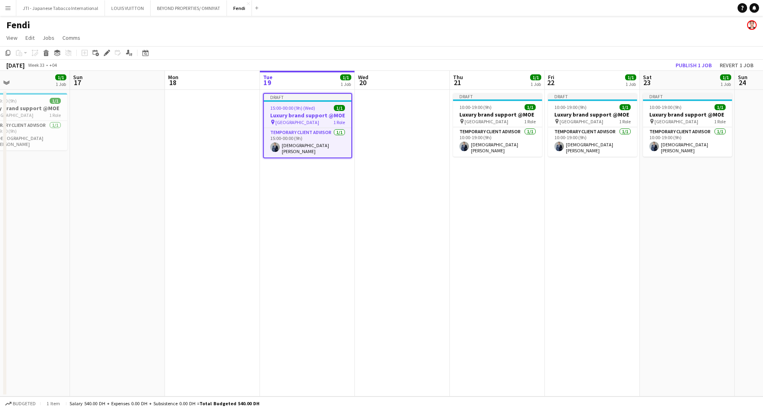
drag, startPoint x: 9, startPoint y: 53, endPoint x: 10, endPoint y: 60, distance: 7.6
click at [9, 53] on icon "Copy" at bounding box center [8, 53] width 6 height 6
click at [404, 118] on app-date-cell at bounding box center [402, 243] width 95 height 306
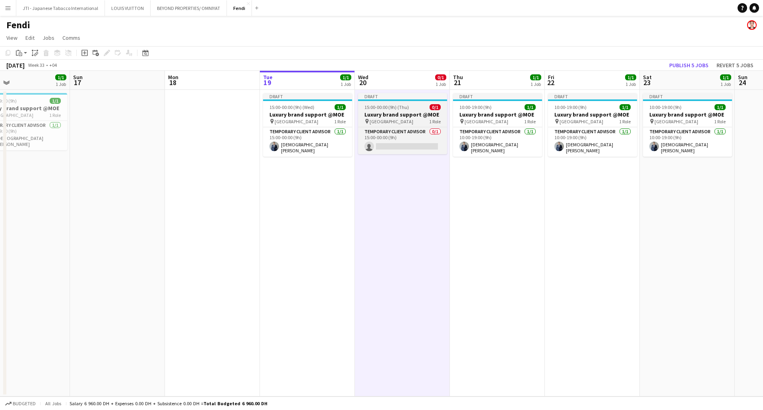
click at [402, 109] on span "15:00-00:00 (9h) (Thu)" at bounding box center [386, 107] width 45 height 6
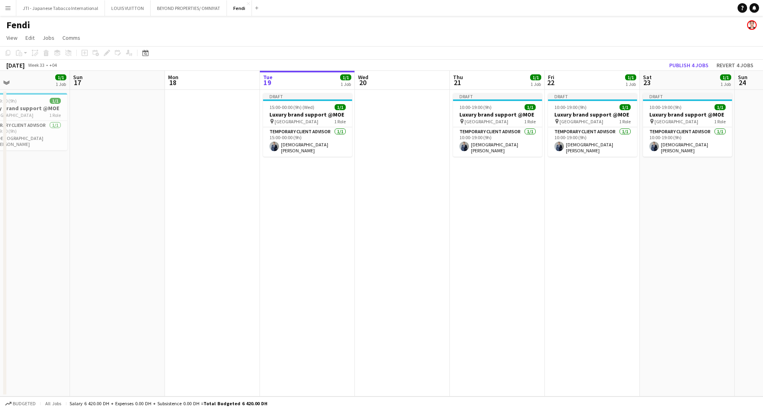
click at [413, 134] on app-date-cell at bounding box center [402, 243] width 95 height 306
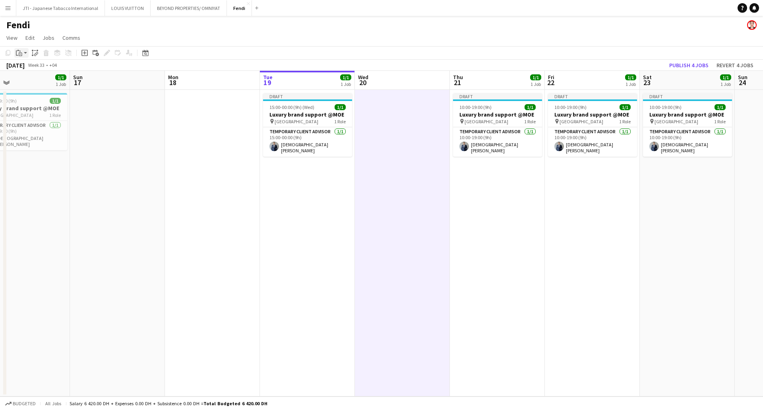
click at [22, 54] on icon at bounding box center [21, 54] width 4 height 4
click at [30, 81] on link "Paste with crew Ctrl+Shift+V" at bounding box center [58, 81] width 75 height 7
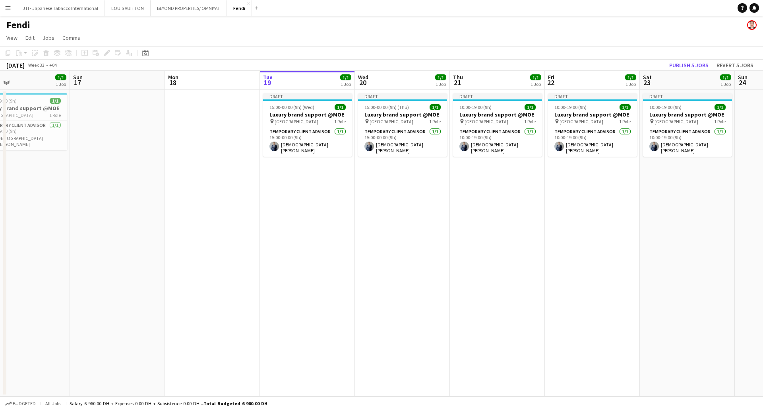
click at [418, 204] on app-date-cell "Draft 15:00-00:00 (9h) (Thu) 1/1 Luxury brand support @MOE pin Mall of the Emir…" at bounding box center [402, 243] width 95 height 306
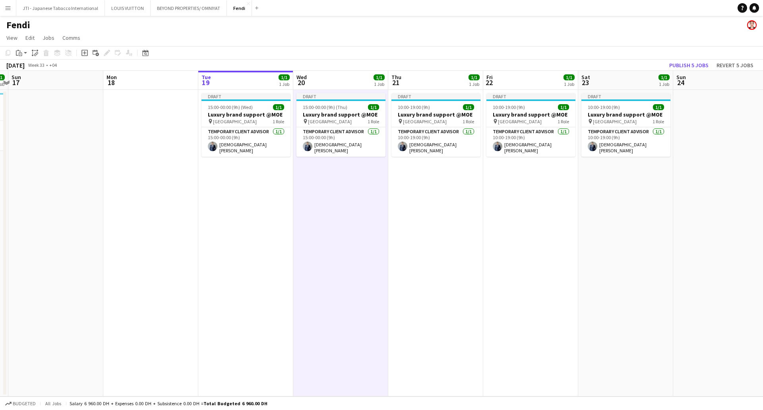
scroll to position [0, 298]
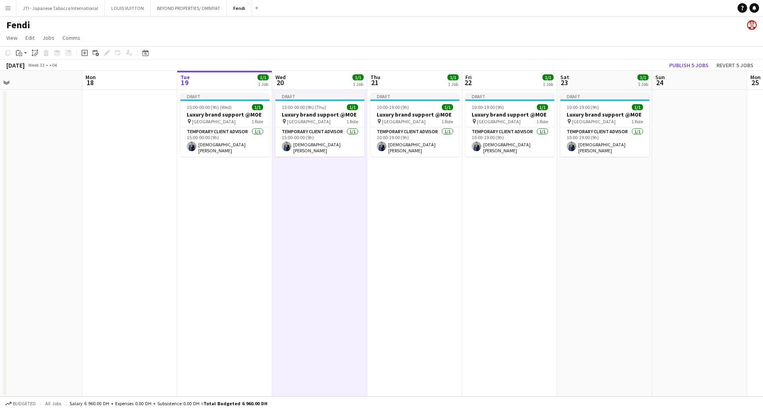
drag, startPoint x: 422, startPoint y: 206, endPoint x: 339, endPoint y: 210, distance: 82.8
click at [339, 210] on app-calendar-viewport "Thu 14 1/1 1 Job Fri 15 1/1 1 Job Sat 16 1/1 1 Job Sun 17 Mon 18 Tue 19 1/1 1 J…" at bounding box center [381, 234] width 763 height 326
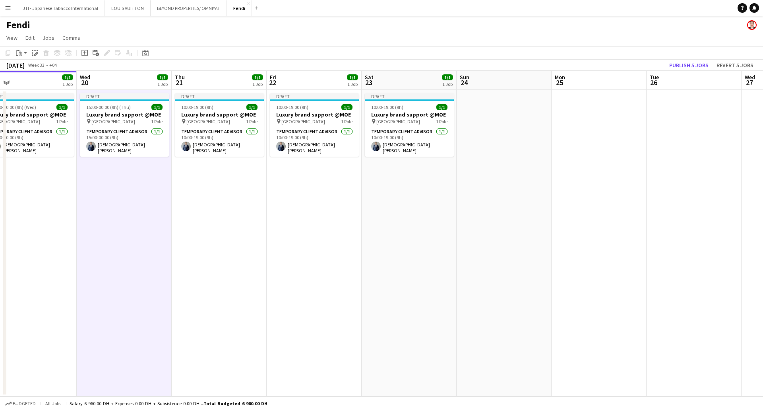
scroll to position [0, 227]
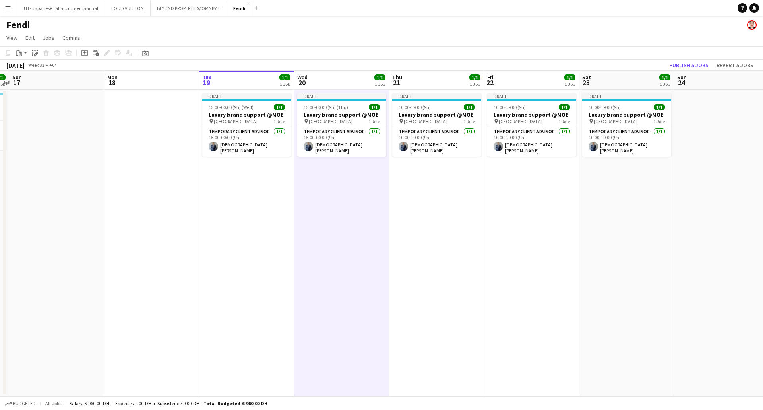
drag, startPoint x: 655, startPoint y: 187, endPoint x: 396, endPoint y: 169, distance: 259.8
click at [688, 220] on app-calendar-viewport "Fri 15 1/1 1 Job Sat 16 1/1 1 Job Sun 17 Mon 18 Tue 19 1/1 1 Job Wed 20 1/1 1 J…" at bounding box center [381, 234] width 763 height 326
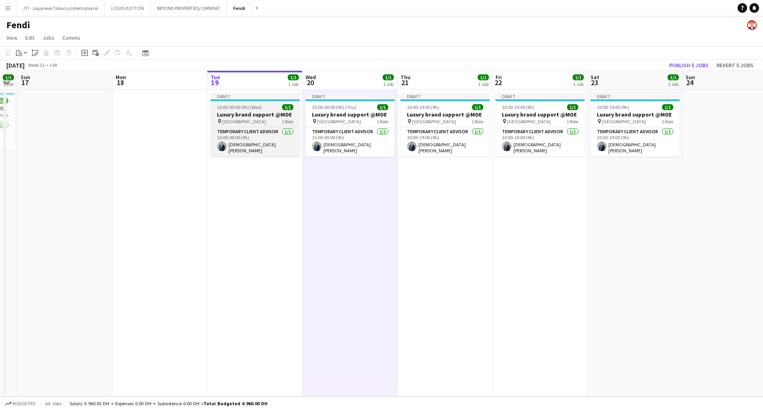
click at [242, 107] on span "15:00-00:00 (9h) (Wed)" at bounding box center [239, 107] width 45 height 6
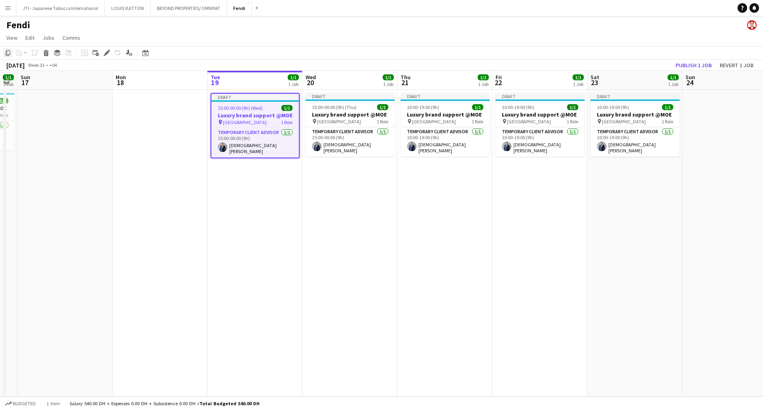
click at [8, 52] on icon "Copy" at bounding box center [8, 53] width 6 height 6
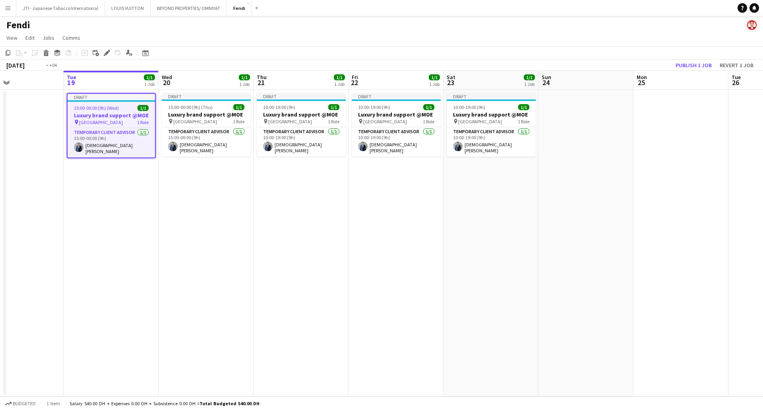
drag, startPoint x: 580, startPoint y: 233, endPoint x: 403, endPoint y: 234, distance: 176.9
click at [319, 242] on app-calendar-viewport "Fri 15 1/1 1 Job Sat 16 1/1 1 Job Sun 17 Mon 18 Tue 19 1/1 1 Job Wed 20 1/1 1 J…" at bounding box center [381, 234] width 763 height 326
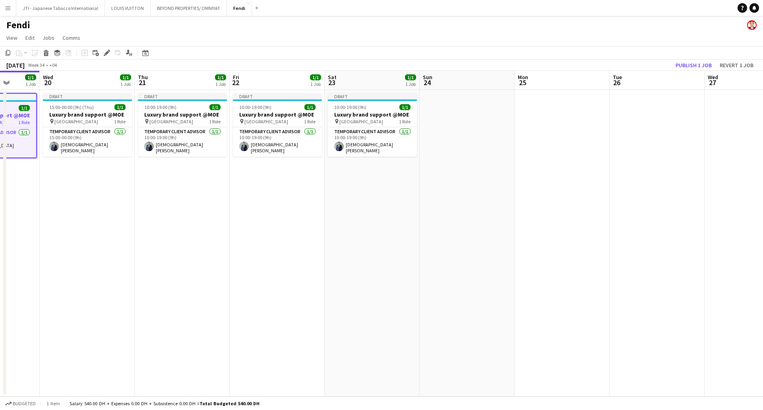
click at [545, 229] on app-date-cell at bounding box center [562, 243] width 95 height 306
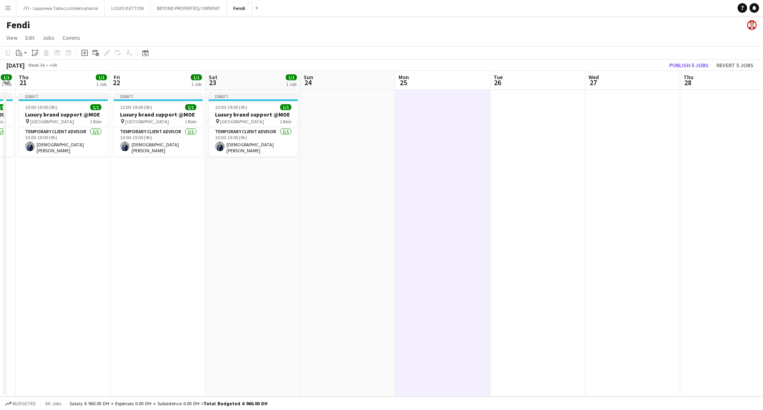
scroll to position [0, 264]
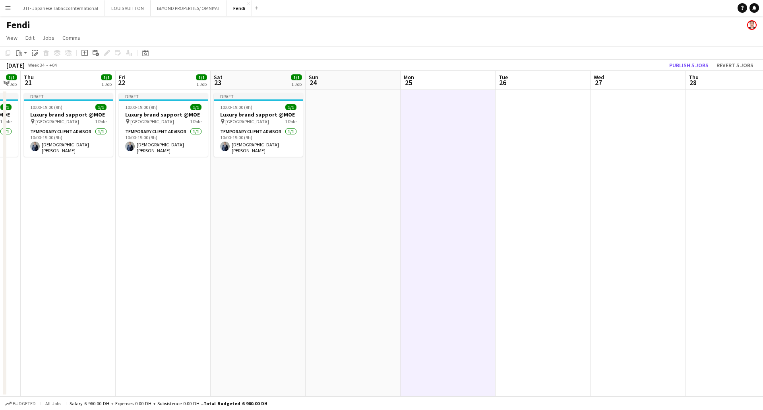
drag, startPoint x: 412, startPoint y: 221, endPoint x: 269, endPoint y: 245, distance: 145.5
click at [269, 245] on app-calendar-viewport "Mon 18 Tue 19 1/1 1 Job Wed 20 1/1 1 Job Thu 21 1/1 1 Job Fri 22 1/1 1 Job Sat …" at bounding box center [381, 234] width 763 height 326
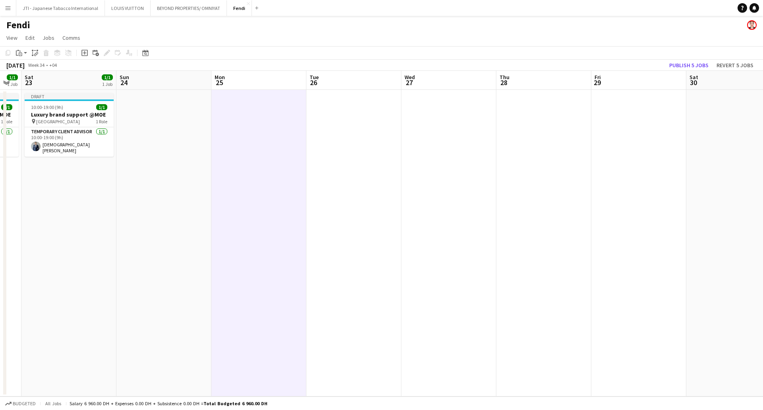
drag, startPoint x: 534, startPoint y: 220, endPoint x: 345, endPoint y: 241, distance: 190.4
click at [345, 241] on app-calendar-viewport "Wed 20 1/1 1 Job Thu 21 1/1 1 Job Fri 22 1/1 1 Job Sat 23 1/1 1 Job Sun 24 Mon …" at bounding box center [381, 234] width 763 height 326
click at [372, 135] on app-date-cell at bounding box center [354, 243] width 95 height 306
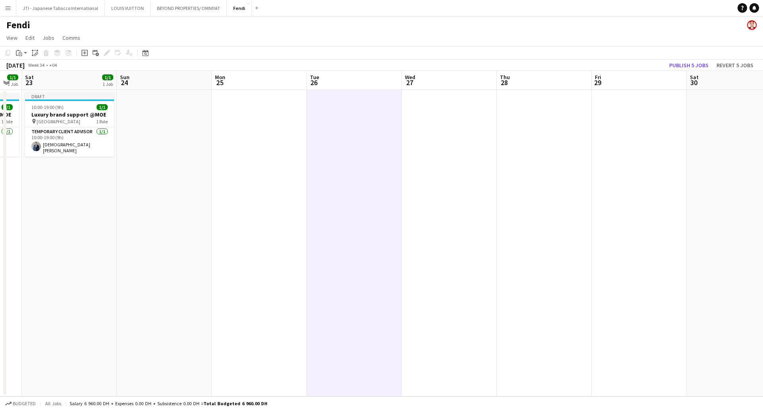
drag, startPoint x: 457, startPoint y: 129, endPoint x: 139, endPoint y: 52, distance: 327.2
click at [455, 129] on app-date-cell at bounding box center [449, 243] width 95 height 306
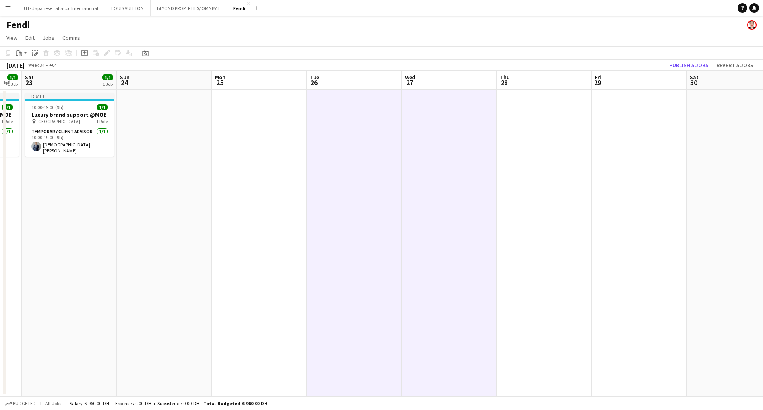
scroll to position [0, 265]
click at [19, 52] on icon "Paste" at bounding box center [19, 53] width 6 height 6
click at [41, 81] on link "Paste with crew Ctrl+Shift+V" at bounding box center [58, 81] width 75 height 7
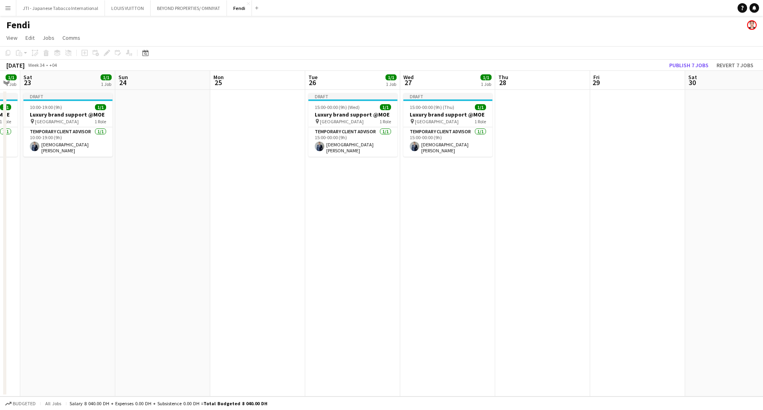
click at [498, 209] on app-date-cell at bounding box center [542, 243] width 95 height 306
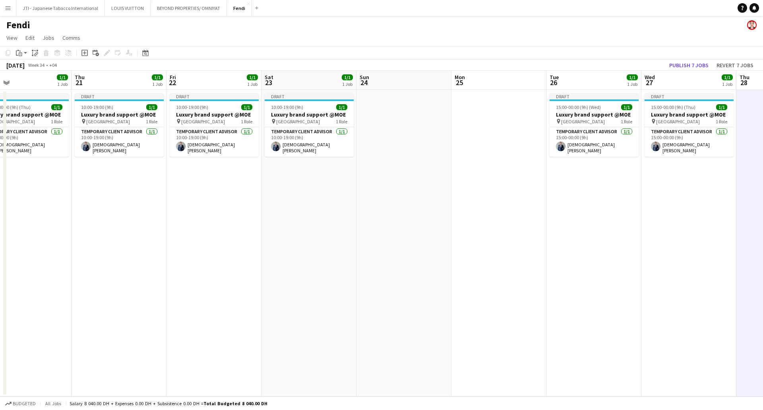
drag, startPoint x: 283, startPoint y: 199, endPoint x: 241, endPoint y: 130, distance: 80.2
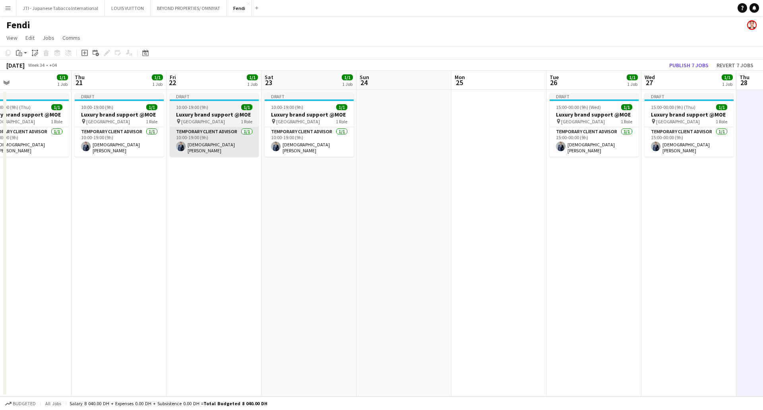
click at [523, 204] on app-calendar-viewport "Mon 18 Tue 19 1/1 1 Job Wed 20 1/1 1 Job Thu 21 1/1 1 Job Fri 22 1/1 1 Job Sat …" at bounding box center [381, 234] width 763 height 326
click at [221, 114] on h3 "Luxury brand support @MOE" at bounding box center [213, 114] width 89 height 7
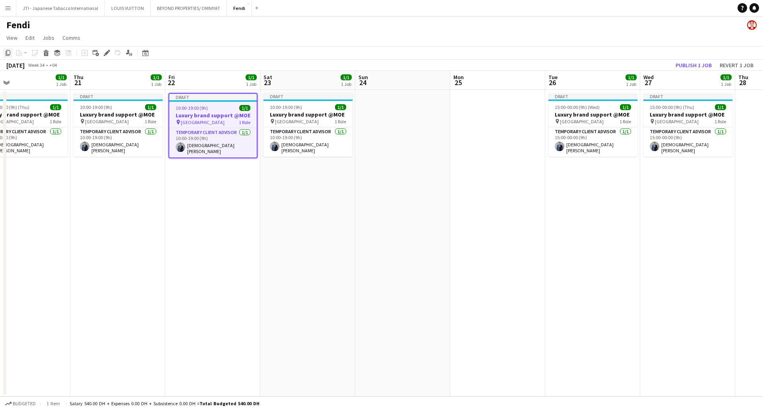
click at [5, 53] on icon "Copy" at bounding box center [8, 53] width 6 height 6
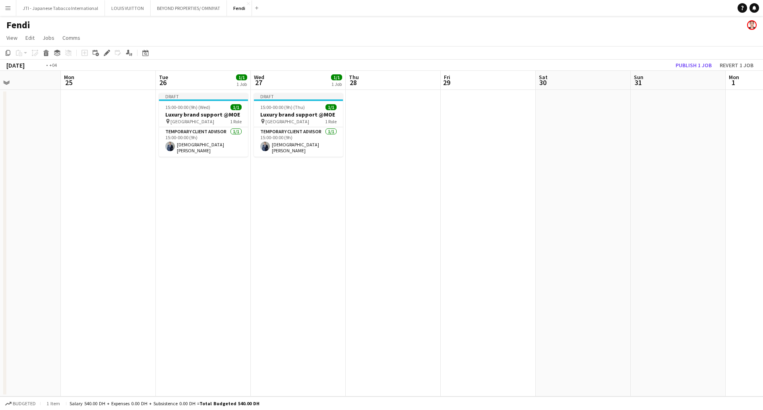
drag, startPoint x: 500, startPoint y: 255, endPoint x: 0, endPoint y: 227, distance: 500.4
click at [0, 227] on app-calendar-viewport "Thu 21 1/1 1 Job Fri 22 1/1 1 Job Sat 23 1/1 1 Job Sun 24 Mon 25 Tue 26 1/1 1 J…" at bounding box center [381, 234] width 763 height 326
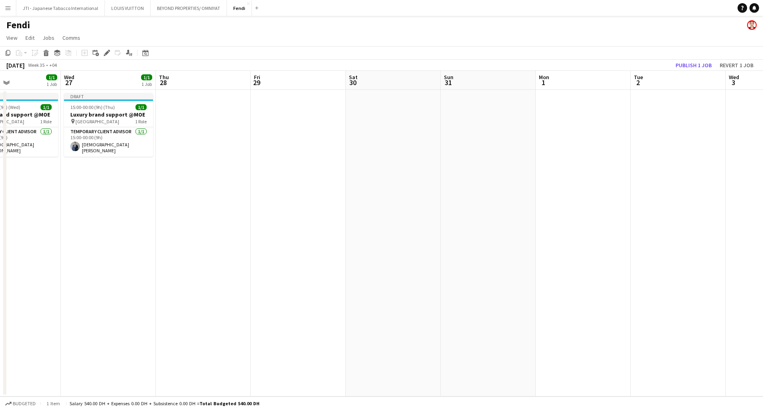
scroll to position [0, 239]
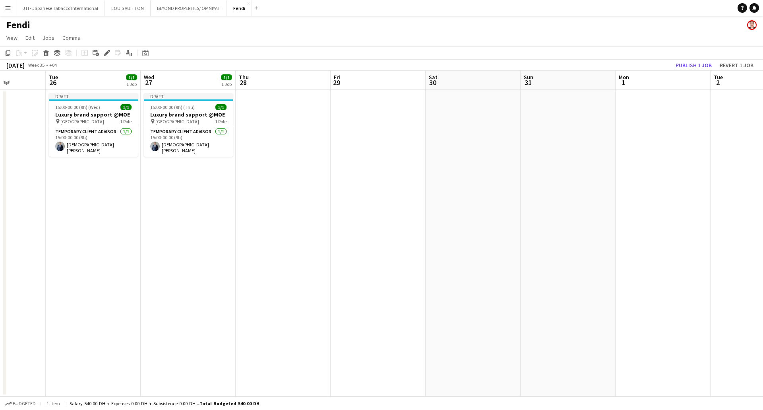
click at [287, 136] on app-date-cell at bounding box center [283, 243] width 95 height 306
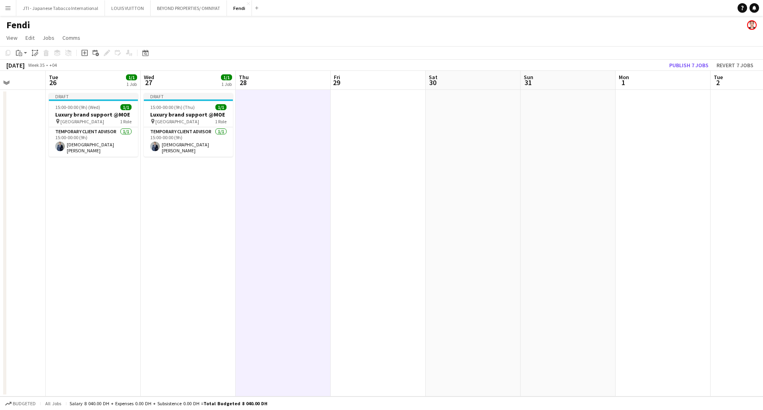
click at [346, 136] on app-date-cell at bounding box center [378, 243] width 95 height 306
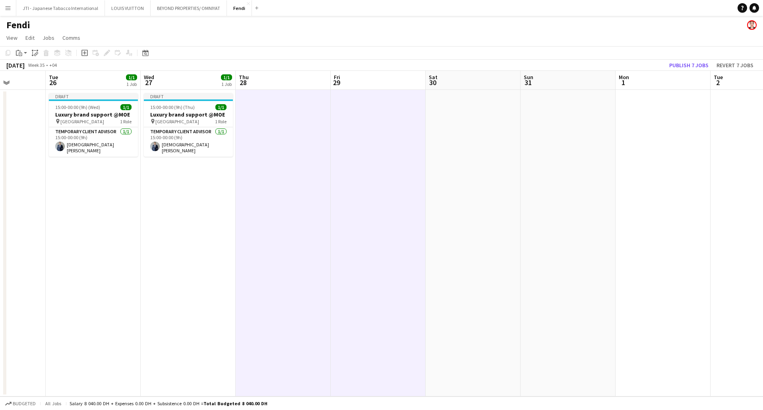
drag, startPoint x: 484, startPoint y: 136, endPoint x: 450, endPoint y: 131, distance: 34.1
click at [483, 135] on app-date-cell at bounding box center [473, 243] width 95 height 306
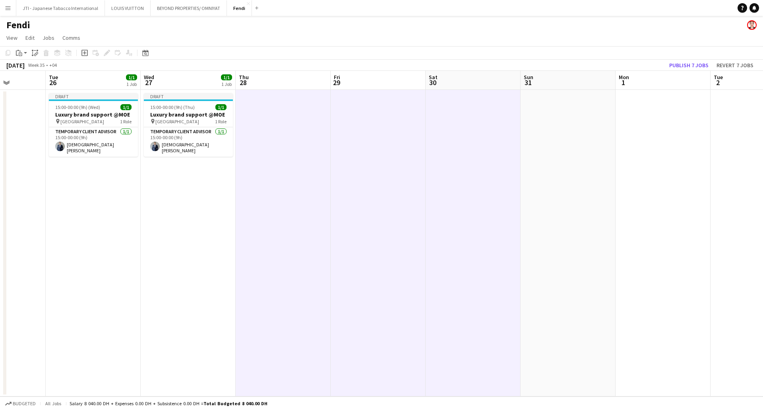
scroll to position [0, 240]
click at [17, 50] on icon "Paste" at bounding box center [19, 53] width 6 height 6
click at [31, 81] on link "Paste with crew Ctrl+Shift+V" at bounding box center [58, 81] width 75 height 7
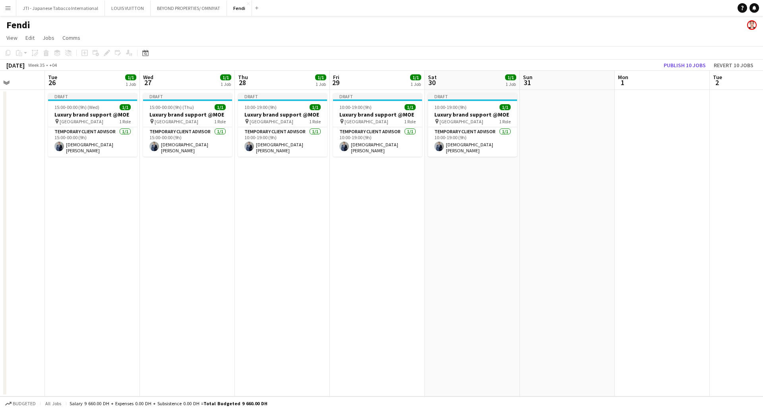
drag, startPoint x: 478, startPoint y: 130, endPoint x: 425, endPoint y: 136, distance: 53.7
click at [477, 130] on app-card-role "Temporary Client Advisor 1/1 10:00-19:00 (9h) Mohammed ridha boubertakh" at bounding box center [472, 141] width 89 height 29
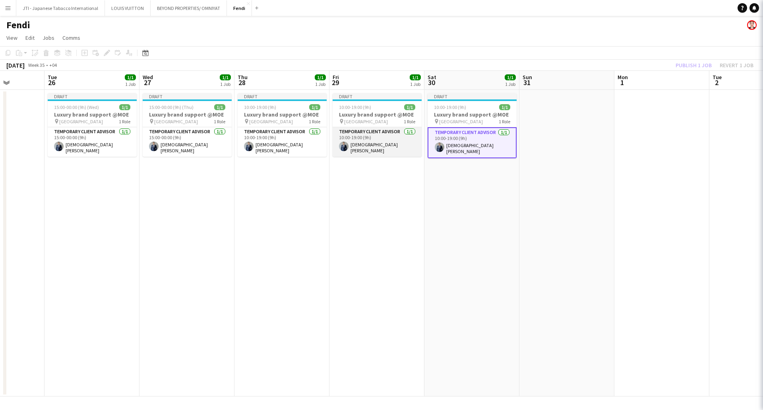
click at [402, 139] on app-card-role "Temporary Client Advisor 1/1 10:00-19:00 (9h) Mohammed ridha boubertakh" at bounding box center [377, 141] width 89 height 29
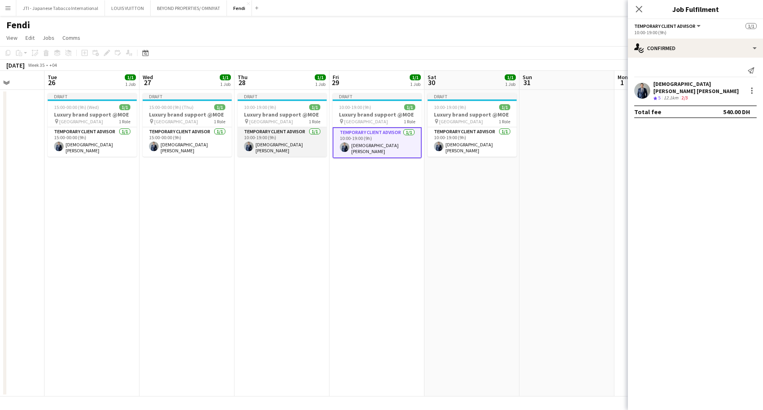
drag, startPoint x: 317, startPoint y: 140, endPoint x: 279, endPoint y: 142, distance: 37.8
click at [314, 140] on app-calendar-viewport "Sat 23 1/1 1 Job Sun 24 Mon 25 Tue 26 1/1 1 Job Wed 27 1/1 1 Job Thu 28 1/1 1 J…" at bounding box center [381, 234] width 763 height 326
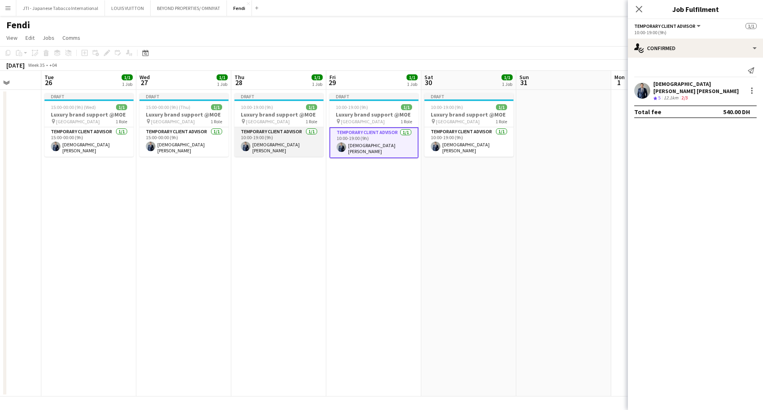
click at [277, 141] on app-card-role "Temporary Client Advisor 1/1 10:00-19:00 (9h) Mohammed ridha boubertakh" at bounding box center [279, 141] width 89 height 29
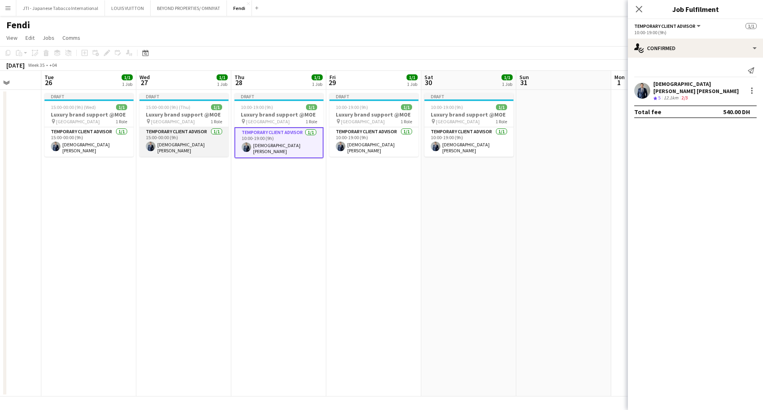
click at [194, 137] on app-card-role "Temporary Client Advisor 1/1 15:00-00:00 (9h) Mohammed ridha boubertakh" at bounding box center [184, 141] width 89 height 29
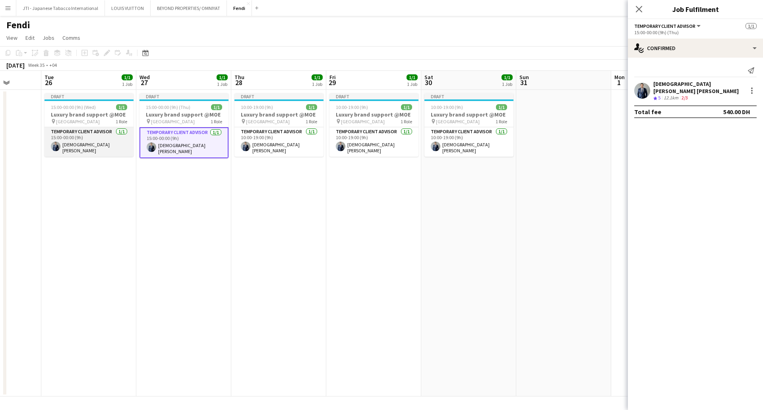
click at [98, 132] on app-card-role "Temporary Client Advisor 1/1 15:00-00:00 (9h) Mohammed ridha boubertakh" at bounding box center [89, 141] width 89 height 29
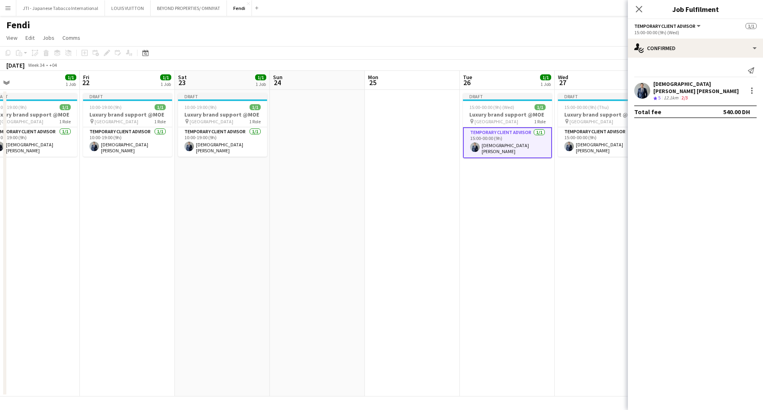
drag, startPoint x: 223, startPoint y: 251, endPoint x: 738, endPoint y: 251, distance: 514.3
click at [763, 255] on html "Menu Boards Boards Boards All jobs Status Workforce Workforce My Workforce Recr…" at bounding box center [381, 205] width 763 height 410
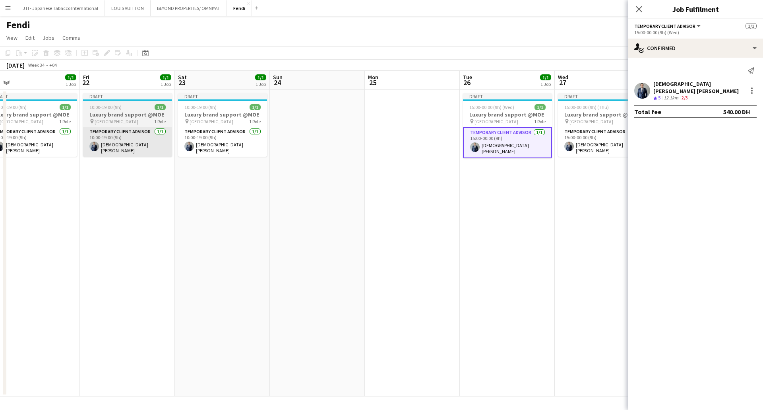
drag, startPoint x: 217, startPoint y: 134, endPoint x: 167, endPoint y: 136, distance: 50.5
click at [215, 136] on app-calendar-viewport "Tue 19 1/1 1 Job Wed 20 1/1 1 Job Thu 21 1/1 1 Job Fri 22 1/1 1 Job Sat 23 1/1 …" at bounding box center [381, 234] width 763 height 326
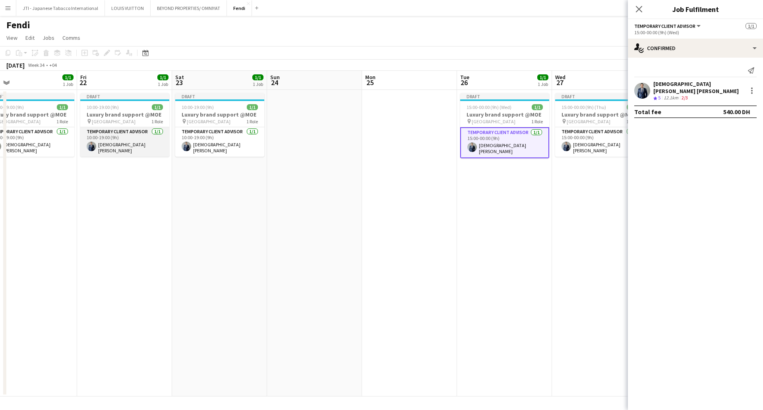
click at [133, 136] on app-card-role "Temporary Client Advisor 1/1 10:00-19:00 (9h) Mohammed ridha boubertakh" at bounding box center [124, 141] width 89 height 29
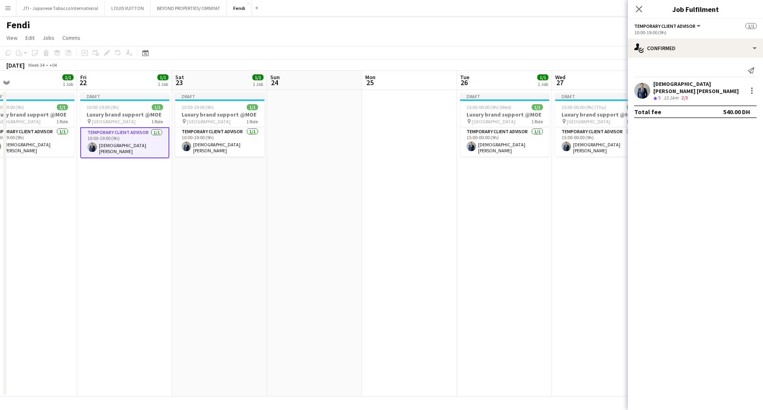
drag, startPoint x: 531, startPoint y: 246, endPoint x: 543, endPoint y: 248, distance: 11.8
click at [531, 246] on app-date-cell "Draft 15:00-00:00 (9h) (Wed) 1/1 Luxury brand support @MOE pin Mall of the Emir…" at bounding box center [504, 243] width 95 height 306
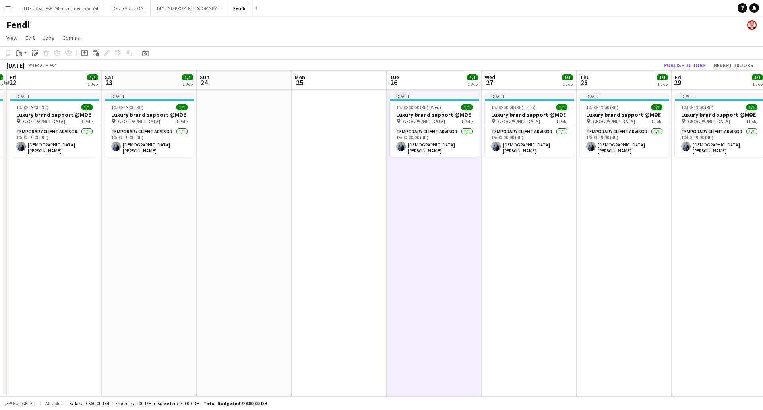
scroll to position [0, 228]
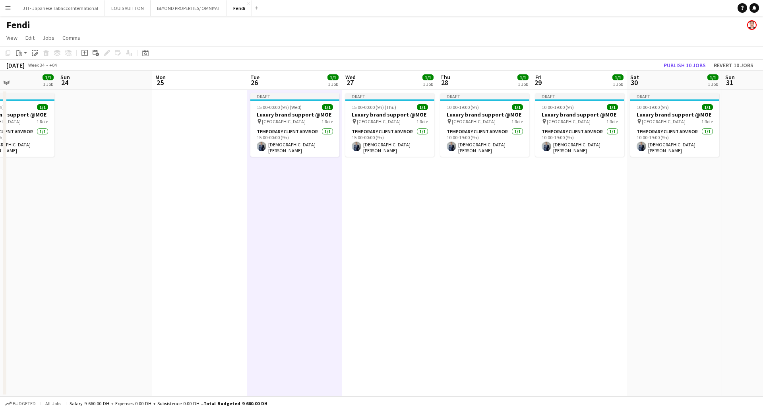
drag, startPoint x: 602, startPoint y: 246, endPoint x: 392, endPoint y: 236, distance: 210.5
click at [392, 236] on app-calendar-viewport "Thu 21 1/1 1 Job Fri 22 1/1 1 Job Sat 23 1/1 1 Job Sun 24 Mon 25 Tue 26 1/1 1 J…" at bounding box center [381, 234] width 763 height 326
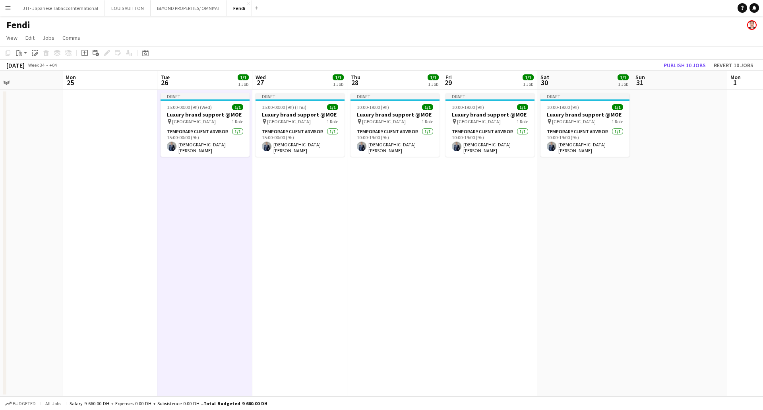
scroll to position [0, 318]
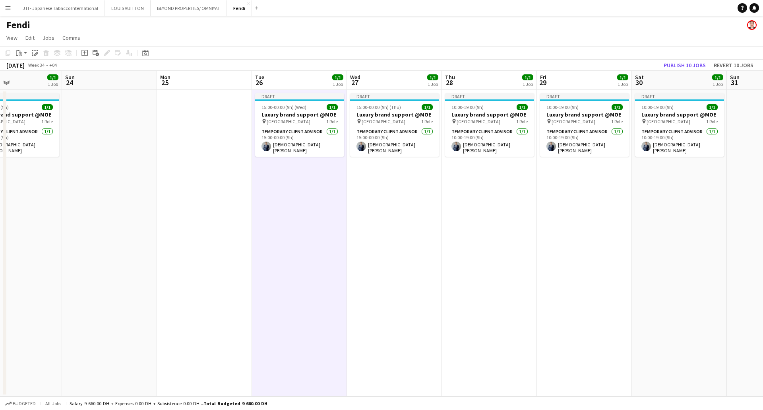
drag, startPoint x: 554, startPoint y: 220, endPoint x: 731, endPoint y: 228, distance: 176.7
click at [750, 229] on app-calendar-viewport "Thu 21 1/1 1 Job Fri 22 1/1 1 Job Sat 23 1/1 1 Job Sun 24 Mon 25 Tue 26 1/1 1 J…" at bounding box center [381, 234] width 763 height 326
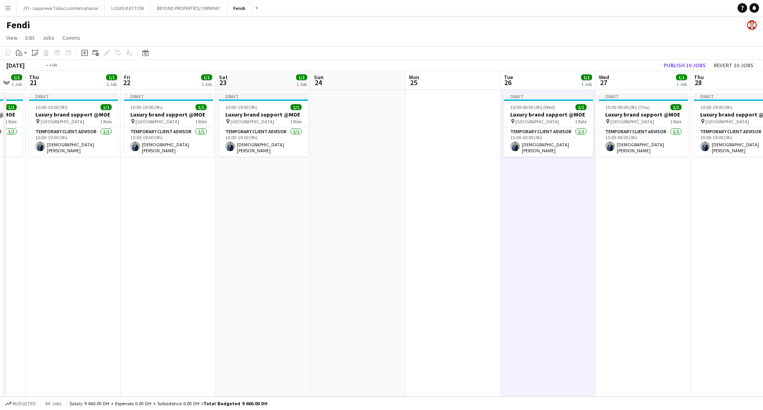
drag, startPoint x: 354, startPoint y: 224, endPoint x: 454, endPoint y: 233, distance: 100.2
click at [687, 226] on app-calendar-viewport "Tue 19 1/1 1 Job Wed 20 1/1 1 Job Thu 21 1/1 1 Job Fri 22 1/1 1 Job Sat 23 1/1 …" at bounding box center [381, 234] width 763 height 326
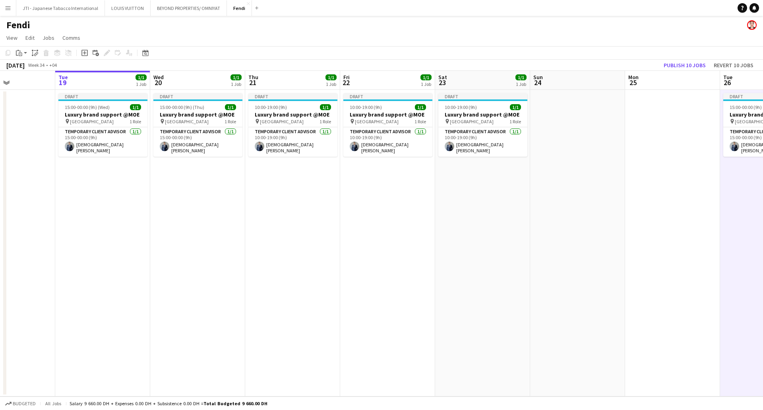
drag, startPoint x: 446, startPoint y: 223, endPoint x: 578, endPoint y: 216, distance: 131.8
click at [573, 217] on app-calendar-viewport "Sat 16 1/1 1 Job Sun 17 Mon 18 Tue 19 1/1 1 Job Wed 20 1/1 1 Job Thu 21 1/1 1 J…" at bounding box center [381, 234] width 763 height 326
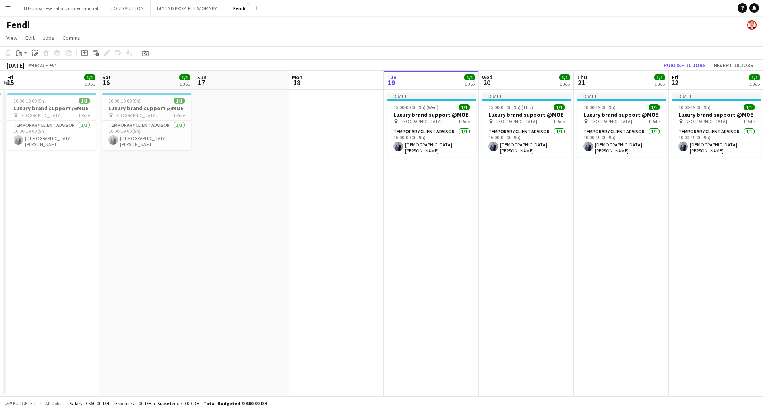
click at [517, 221] on app-date-cell "Draft 15:00-00:00 (9h) (Thu) 1/1 Luxury brand support @MOE pin Mall of the Emir…" at bounding box center [526, 243] width 95 height 306
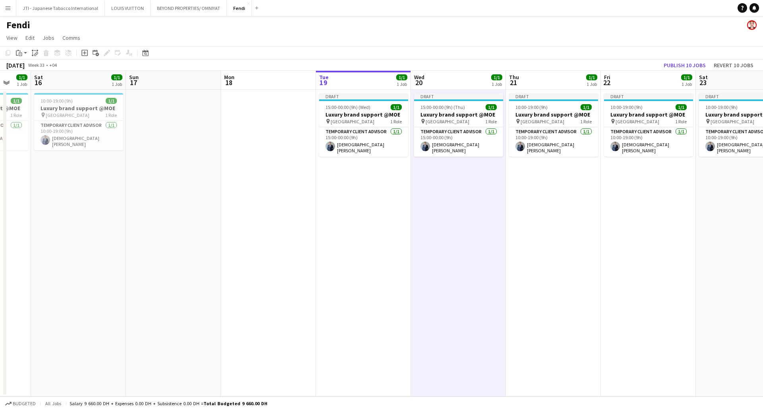
drag, startPoint x: 645, startPoint y: 223, endPoint x: 436, endPoint y: 227, distance: 208.7
click at [436, 227] on app-calendar-viewport "Wed 13 1/1 1 Job Thu 14 1/1 1 Job Fri 15 1/1 1 Job Sat 16 1/1 1 Job Sun 17 Mon …" at bounding box center [381, 234] width 763 height 326
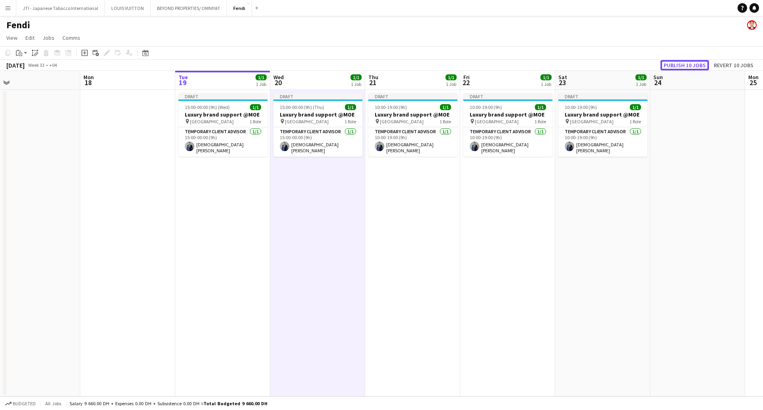
click at [678, 66] on button "Publish 10 jobs" at bounding box center [685, 65] width 48 height 10
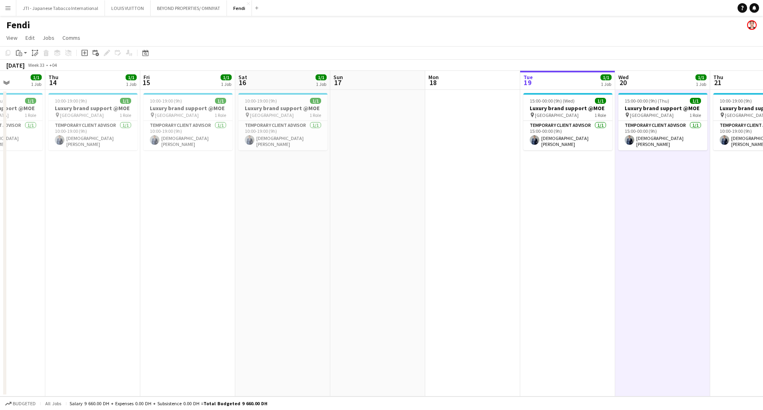
drag, startPoint x: 274, startPoint y: 164, endPoint x: 492, endPoint y: 169, distance: 217.9
click at [495, 170] on app-calendar-viewport "Mon 11 Tue 12 1/1 1 Job Wed 13 1/1 1 Job Thu 14 1/1 1 Job Fri 15 1/1 1 Job Sat …" at bounding box center [381, 234] width 763 height 326
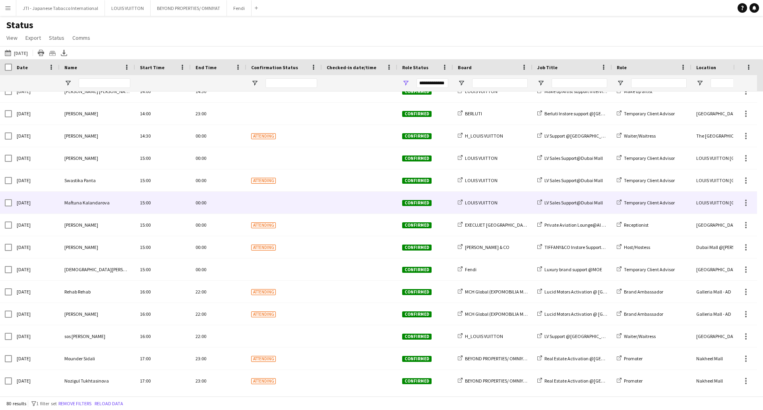
scroll to position [1482, 0]
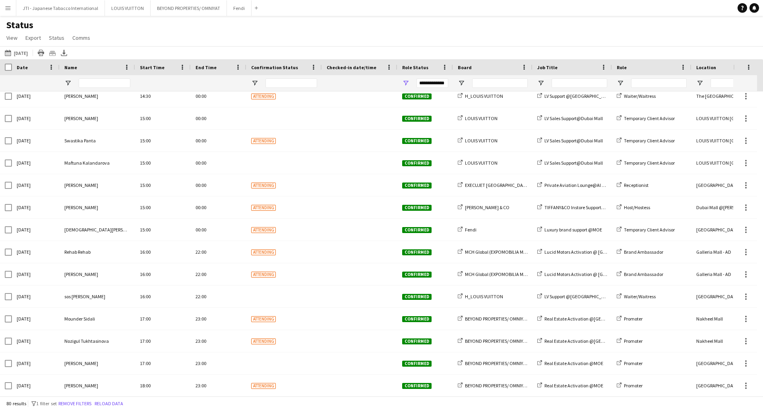
scroll to position [1153, 0]
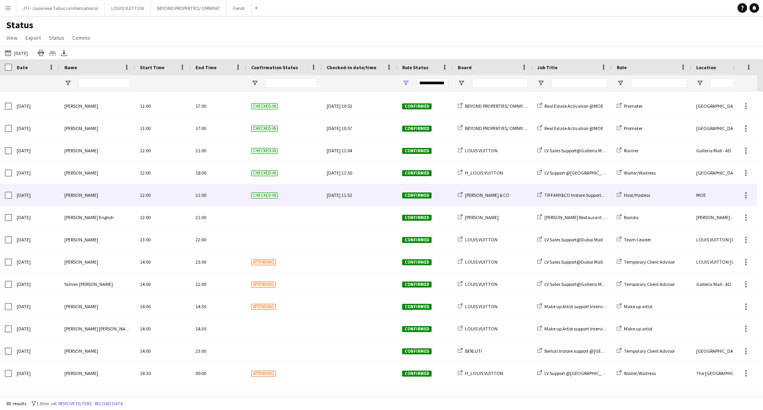
scroll to position [1153, 0]
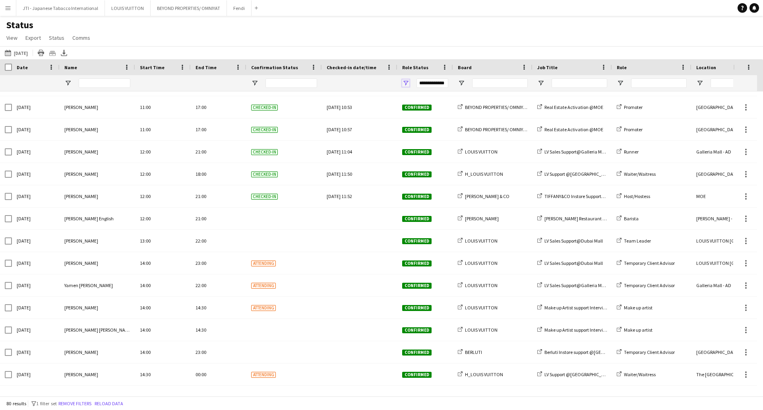
click at [407, 83] on span "Open Filter Menu" at bounding box center [405, 82] width 7 height 7
click at [425, 30] on div "Status View Views Default view New view Update view Delete view Edit name Custo…" at bounding box center [381, 32] width 763 height 27
click at [405, 86] on span "Open Filter Menu" at bounding box center [405, 82] width 7 height 7
click at [367, 27] on div "Status View Views Default view New view Update view Delete view Edit name Custo…" at bounding box center [381, 32] width 763 height 27
